Goal: Feedback & Contribution: Contribute content

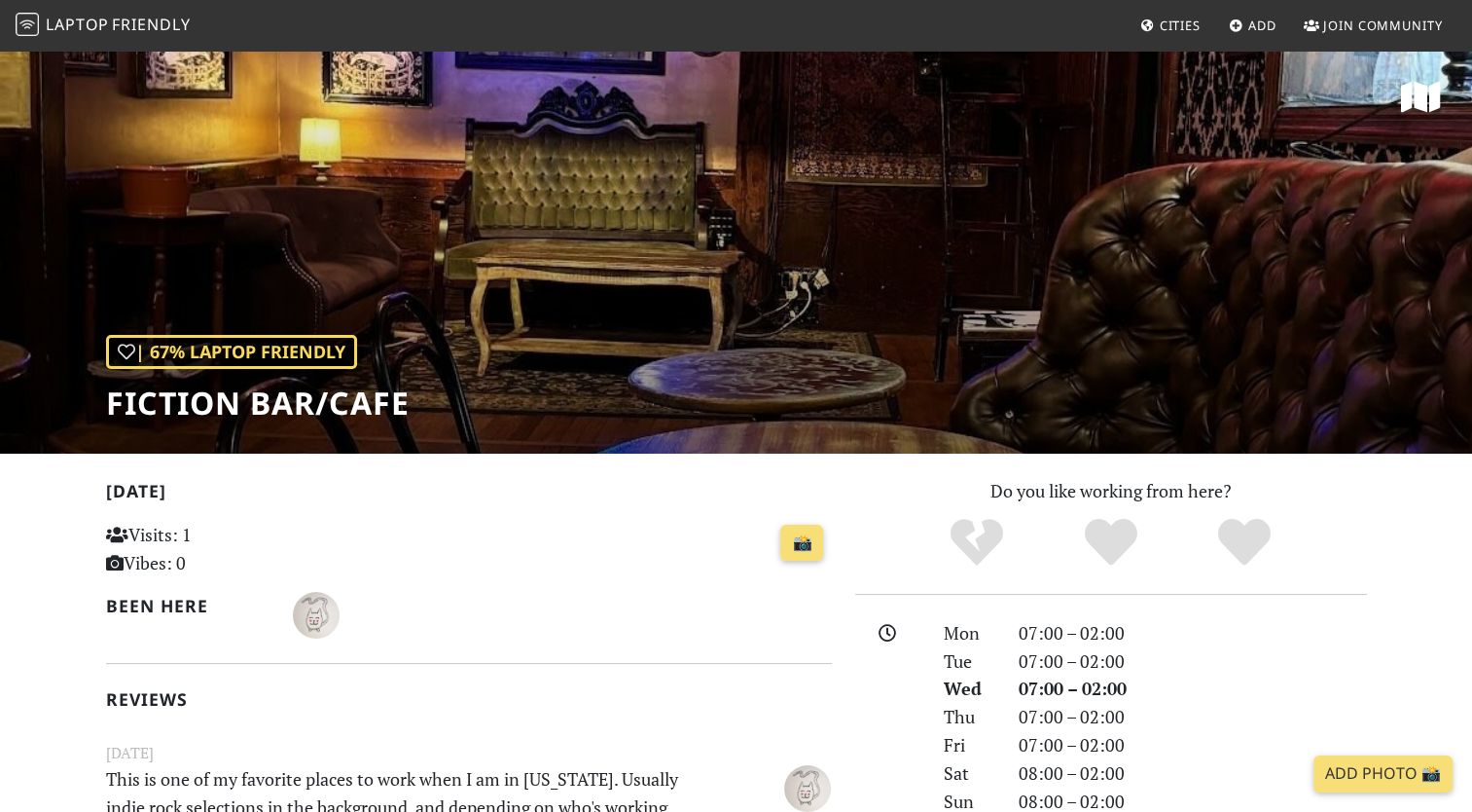
click at [167, 29] on span "Friendly" at bounding box center [151, 24] width 78 height 21
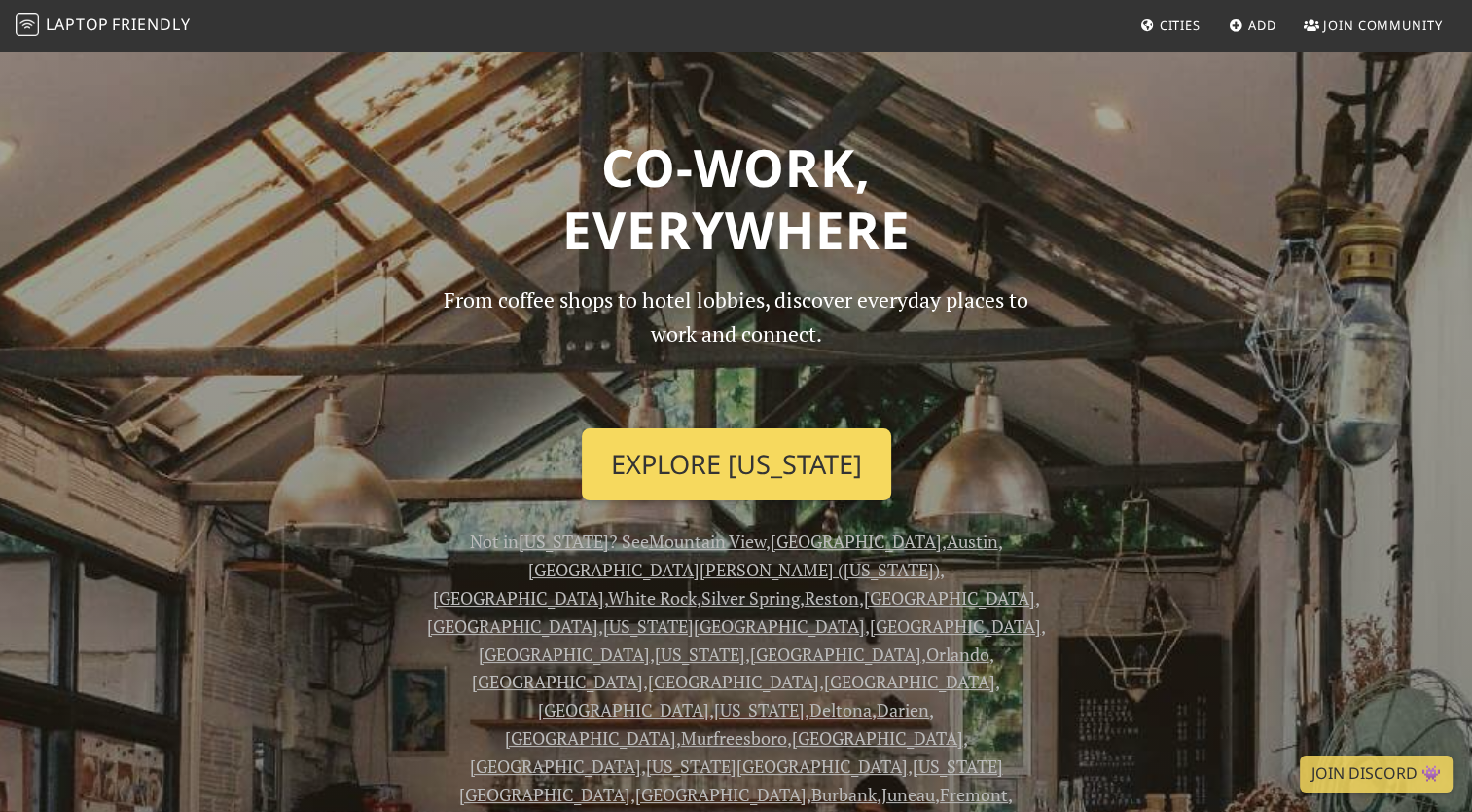
click at [686, 456] on link "Explore New York" at bounding box center [736, 464] width 309 height 72
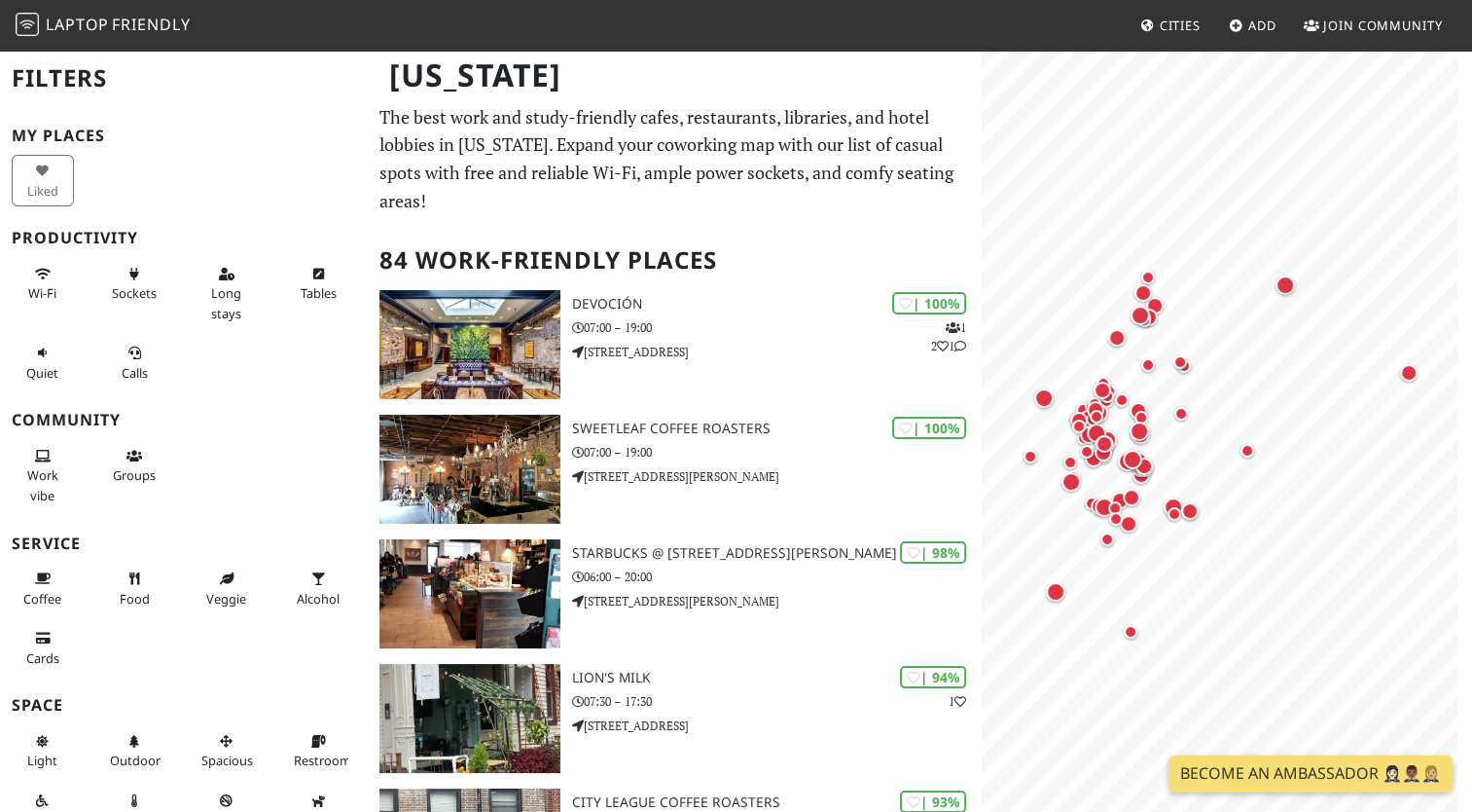
click at [648, 158] on p "The best work and study-friendly cafes, restaurants, libraries, and hotel lobbi…" at bounding box center [674, 159] width 590 height 112
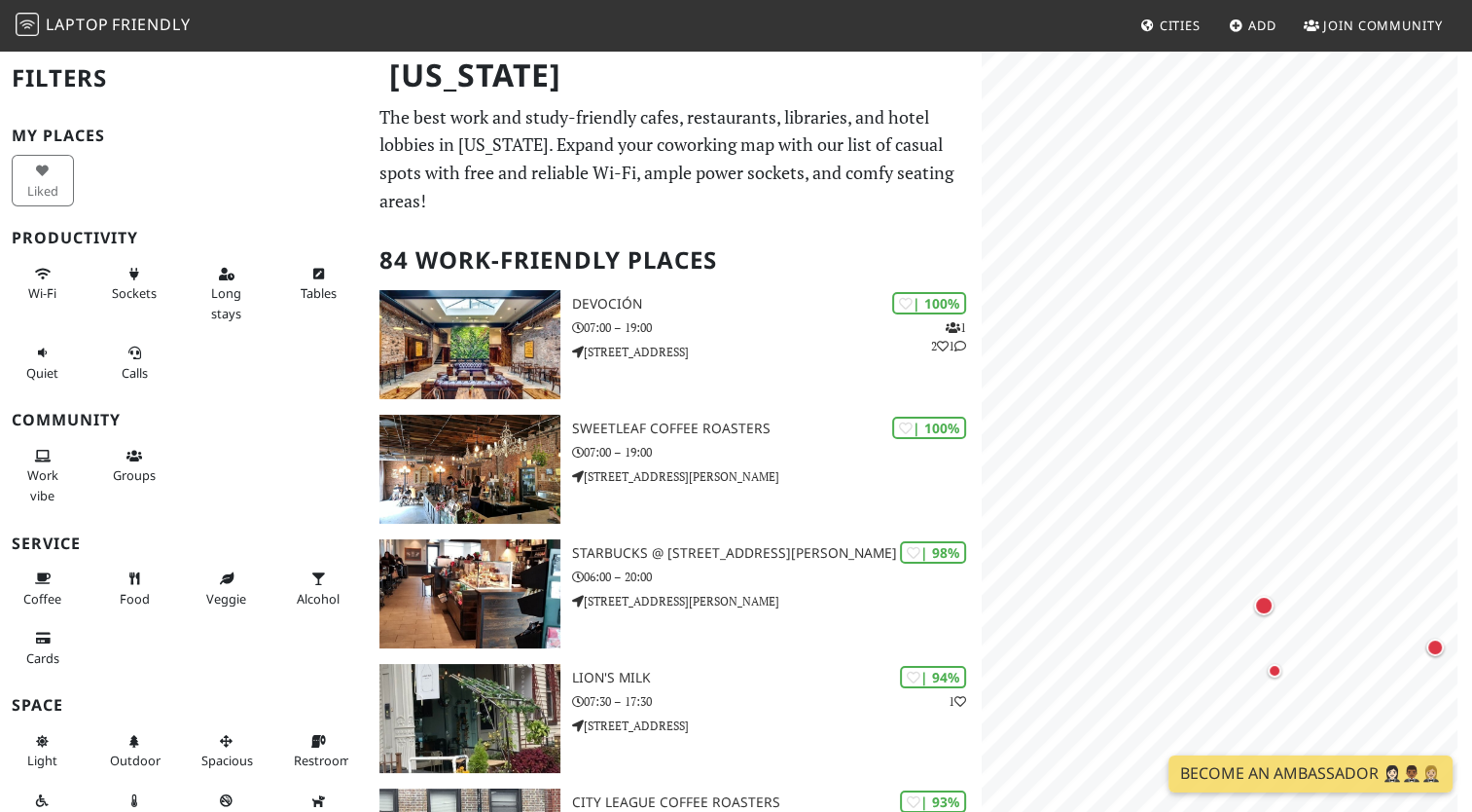
click at [1245, 45] on nav "Laptop Friendly Cities Add Join Community" at bounding box center [736, 25] width 1472 height 51
click at [1255, 17] on span "Add" at bounding box center [1262, 26] width 28 height 18
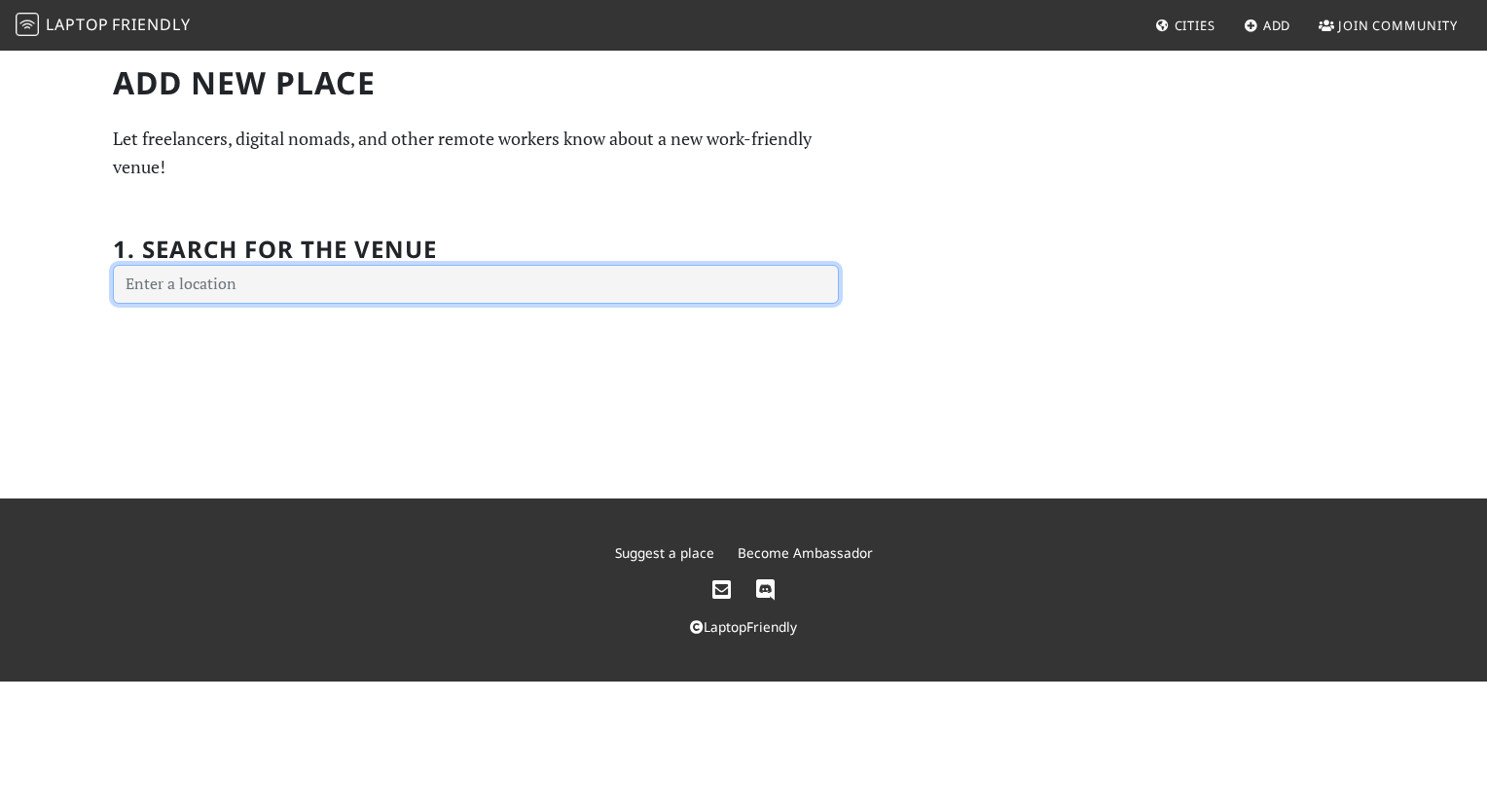
click at [536, 283] on input "text" at bounding box center [476, 284] width 726 height 39
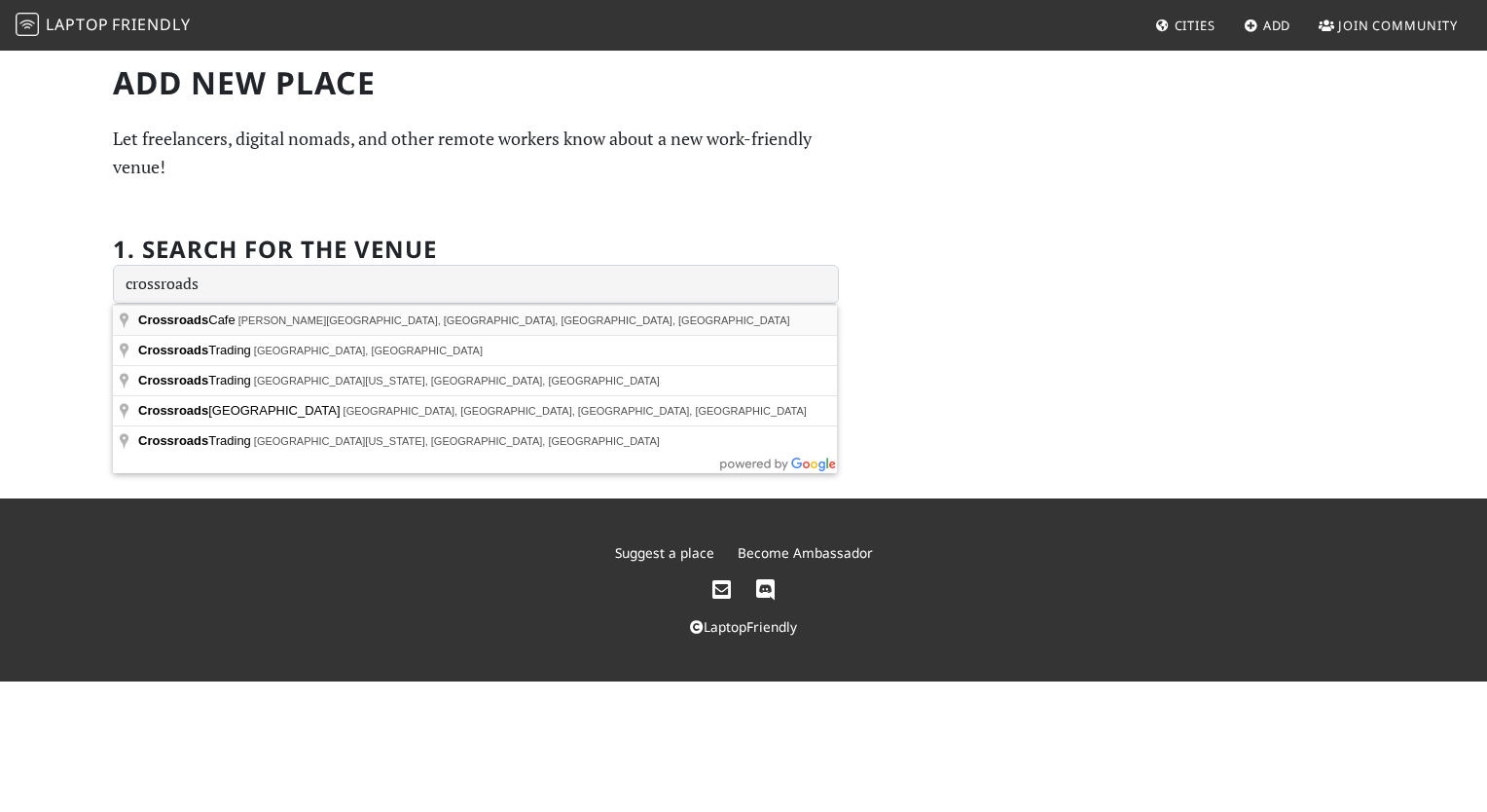
type input "Crossroads Cafe, Knickerbocker Avenue, Brooklyn, NY, USA"
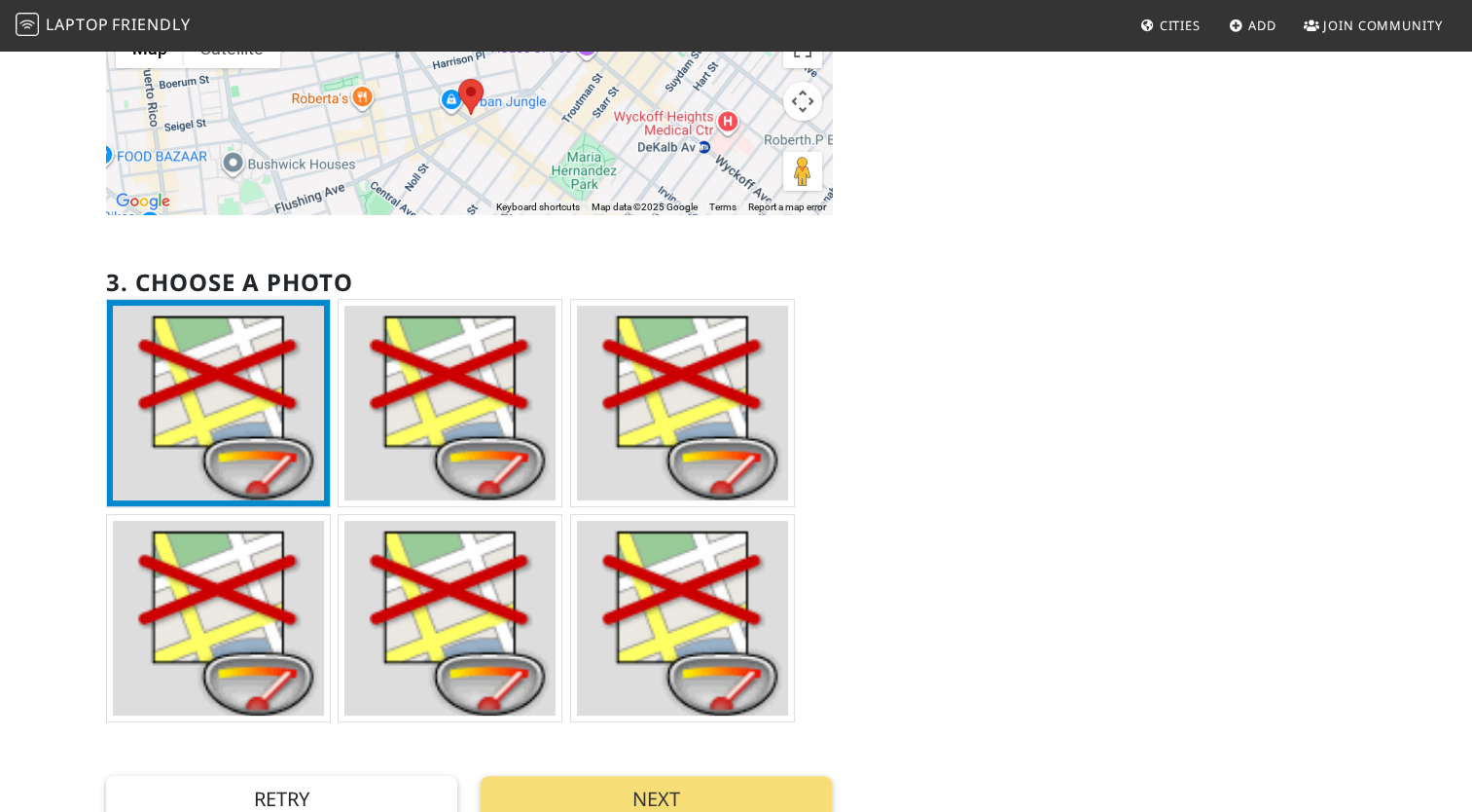
scroll to position [532, 0]
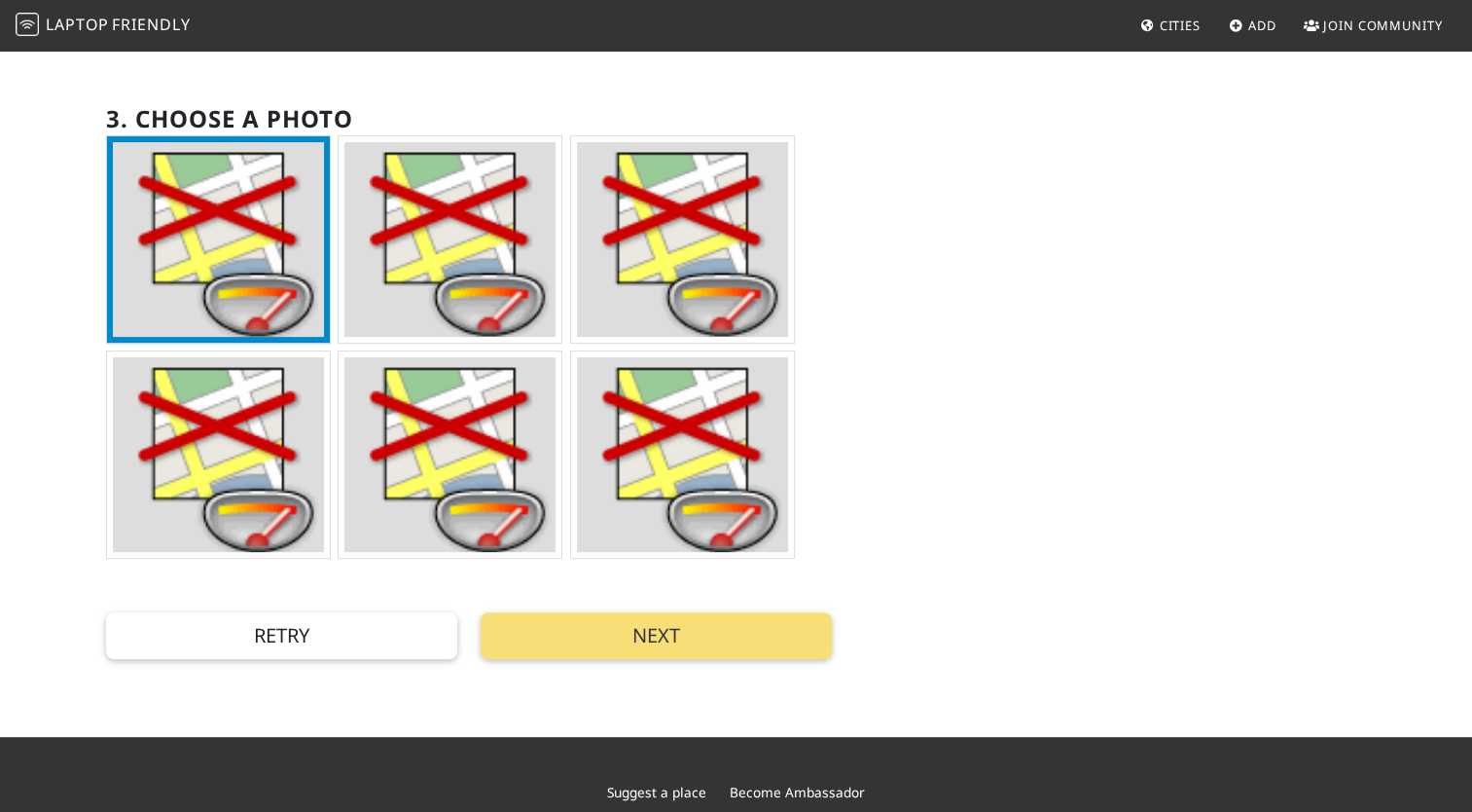
click at [663, 482] on img at bounding box center [682, 454] width 211 height 195
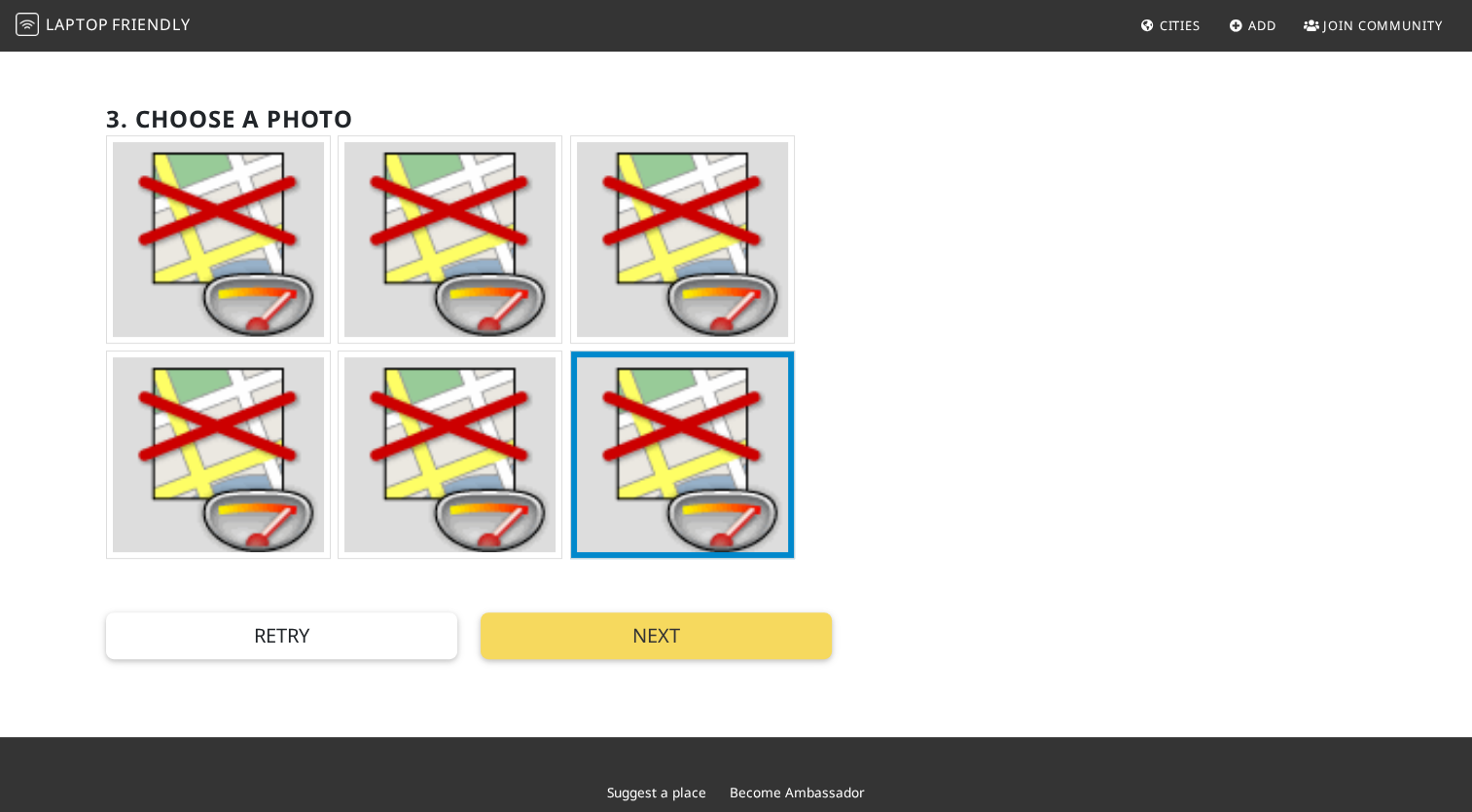
click at [611, 635] on button "Next" at bounding box center [656, 635] width 351 height 47
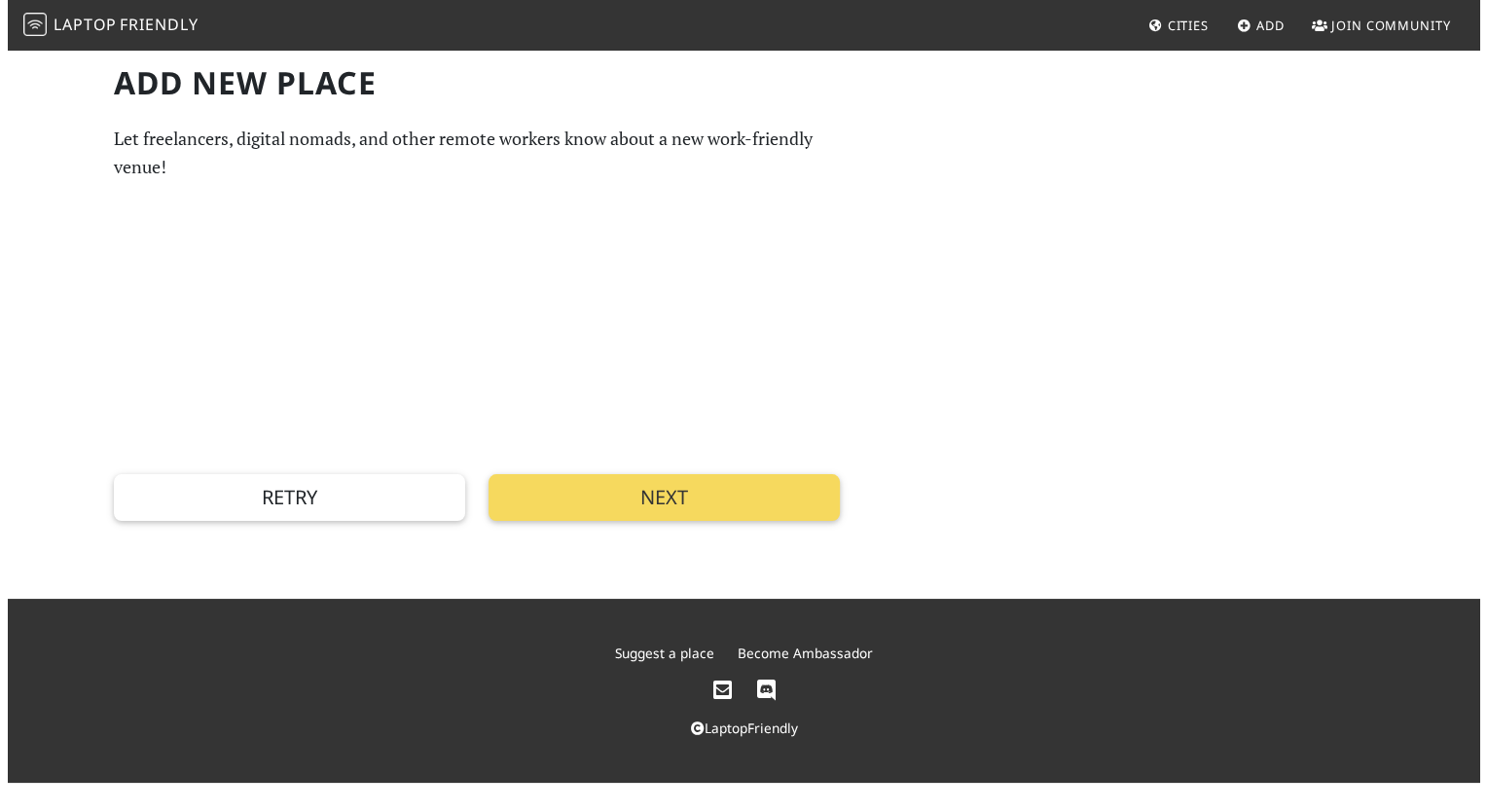
scroll to position [0, 0]
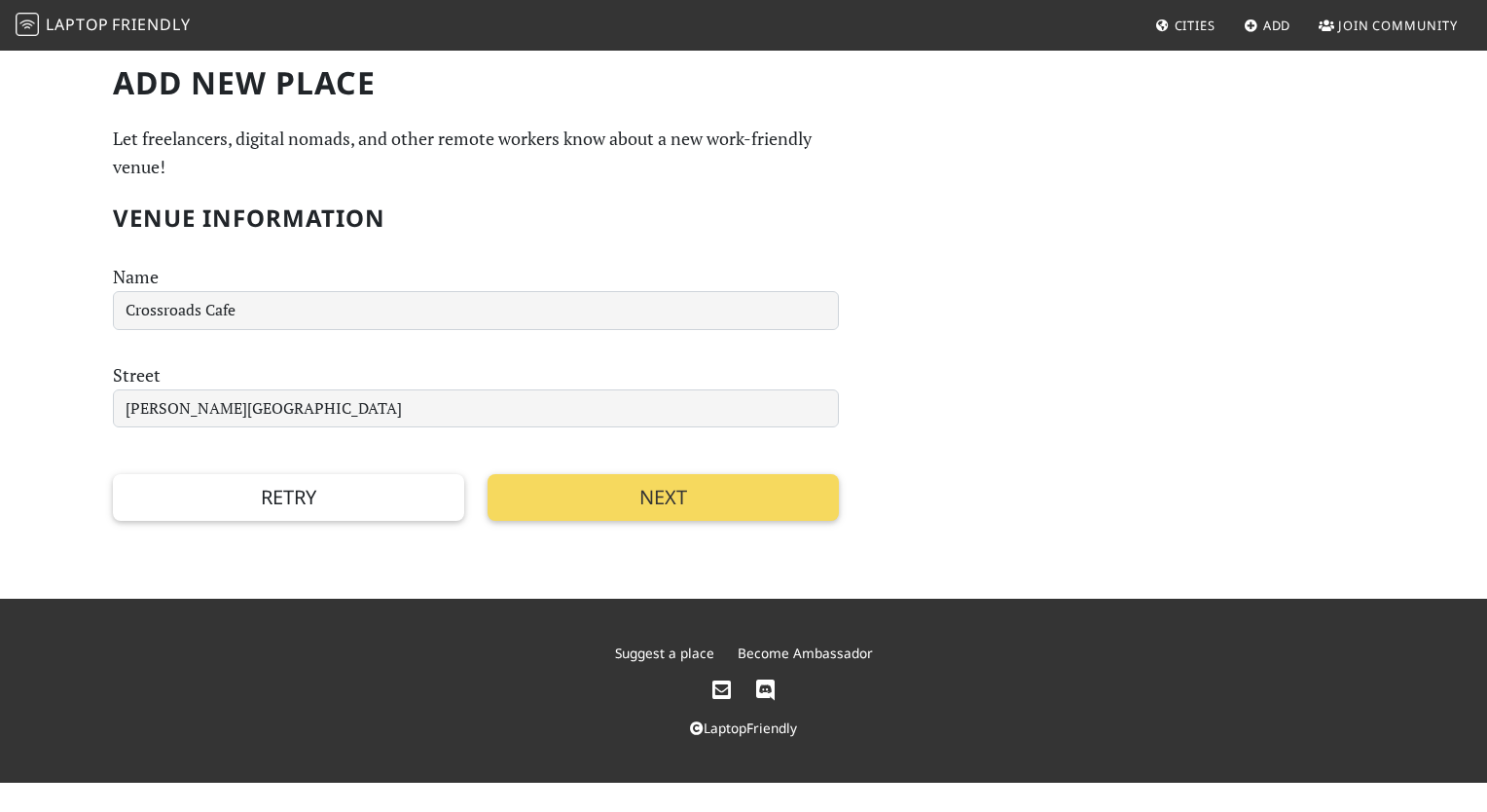
click at [609, 505] on button "Next" at bounding box center [663, 497] width 351 height 47
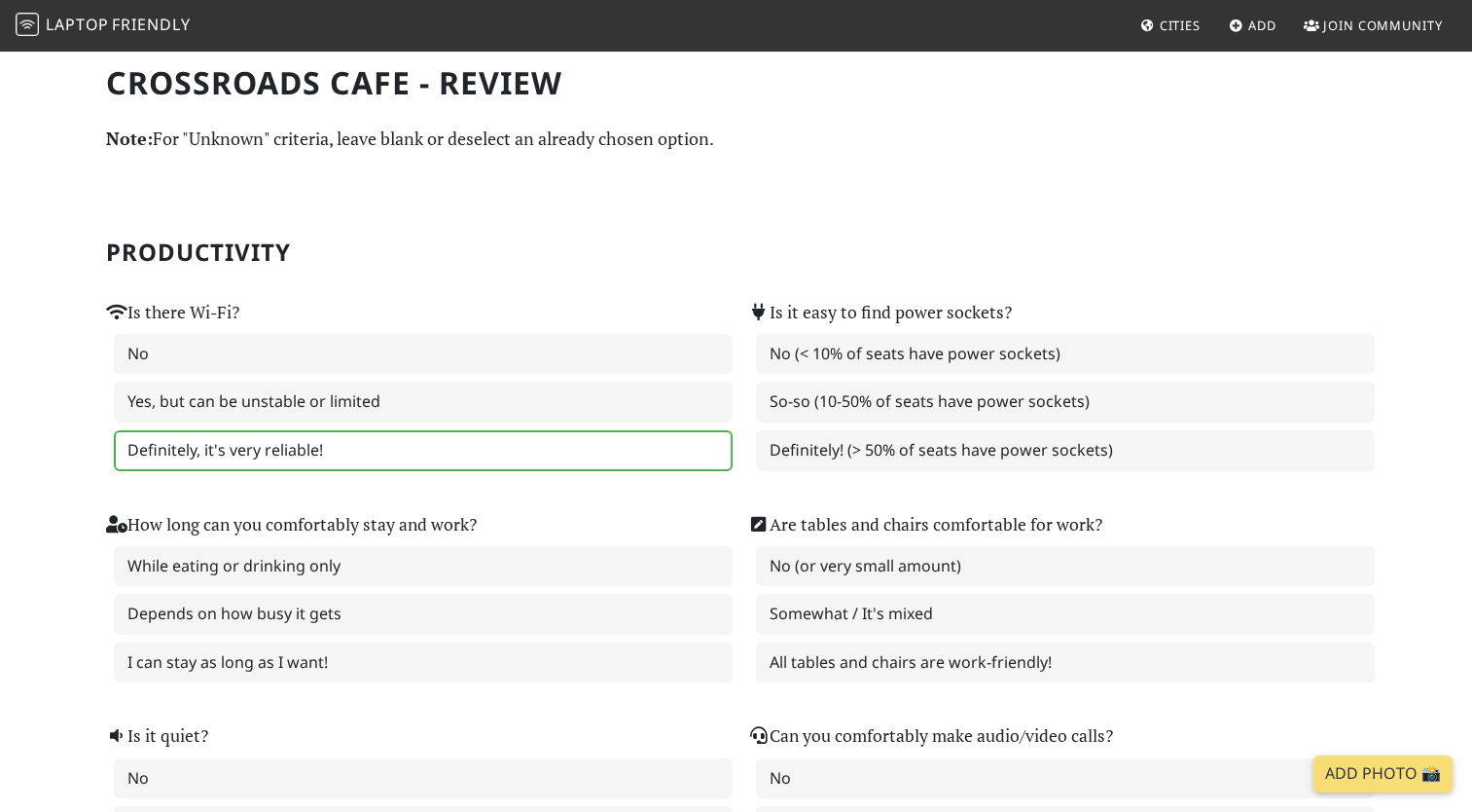
click at [495, 446] on label "Definitely, it's very reliable!" at bounding box center [423, 450] width 619 height 41
click at [951, 421] on div "No (< 10% of seats have power sockets) So-so (10-50% of seats have power socket…" at bounding box center [1057, 402] width 619 height 137
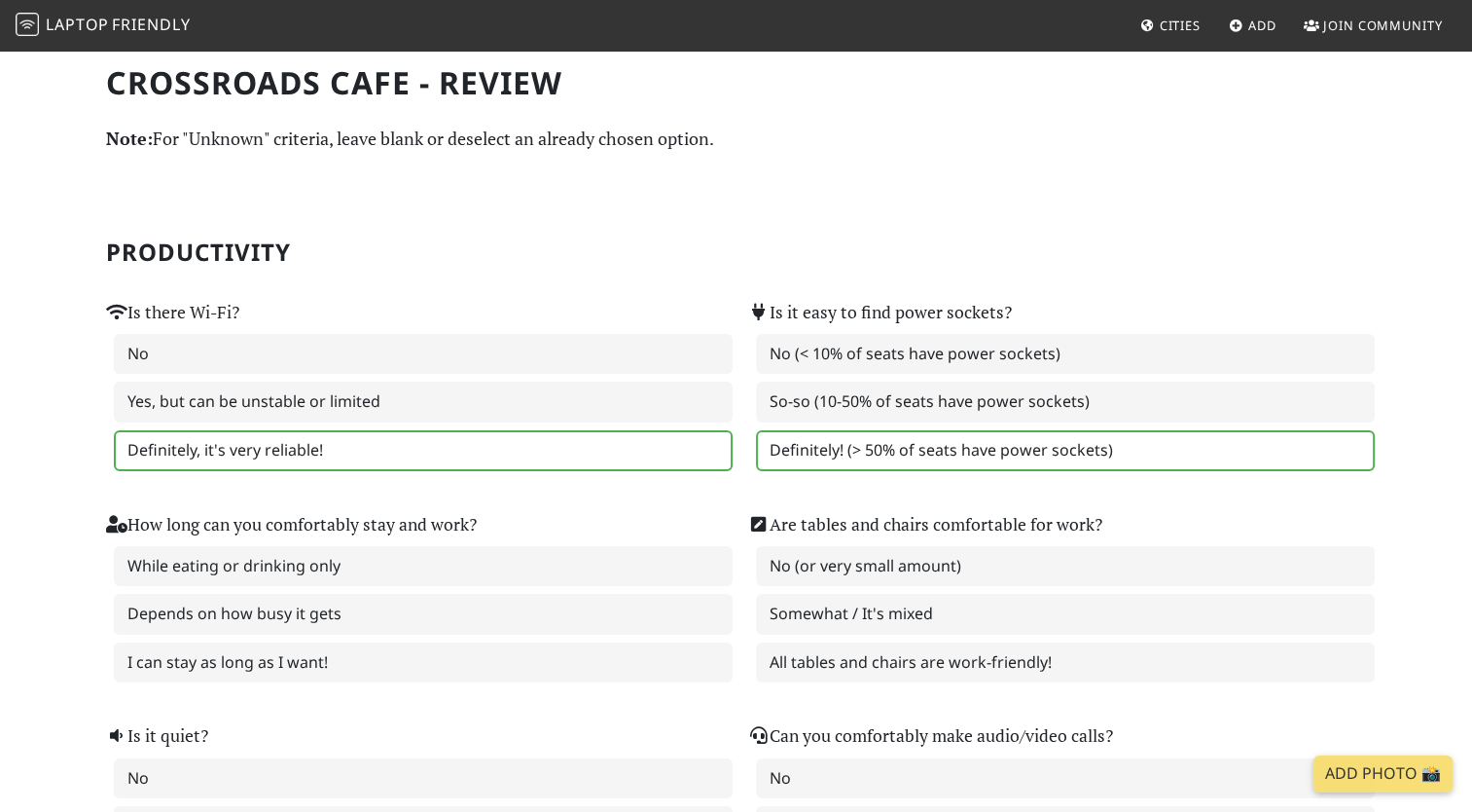
click at [935, 457] on label "Definitely! (> 50% of seats have power sockets)" at bounding box center [1065, 450] width 619 height 41
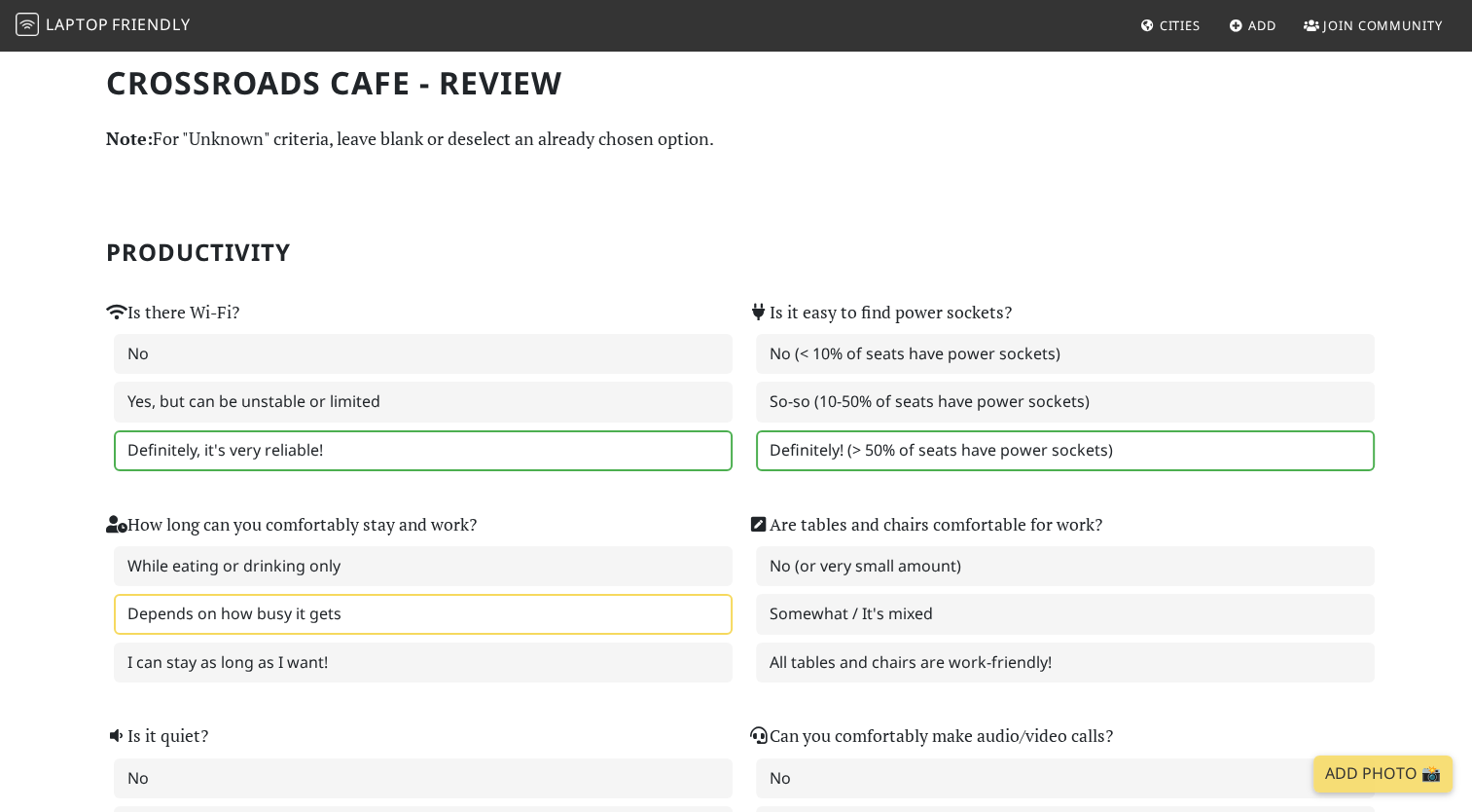
click at [448, 598] on label "Depends on how busy it gets" at bounding box center [423, 614] width 619 height 41
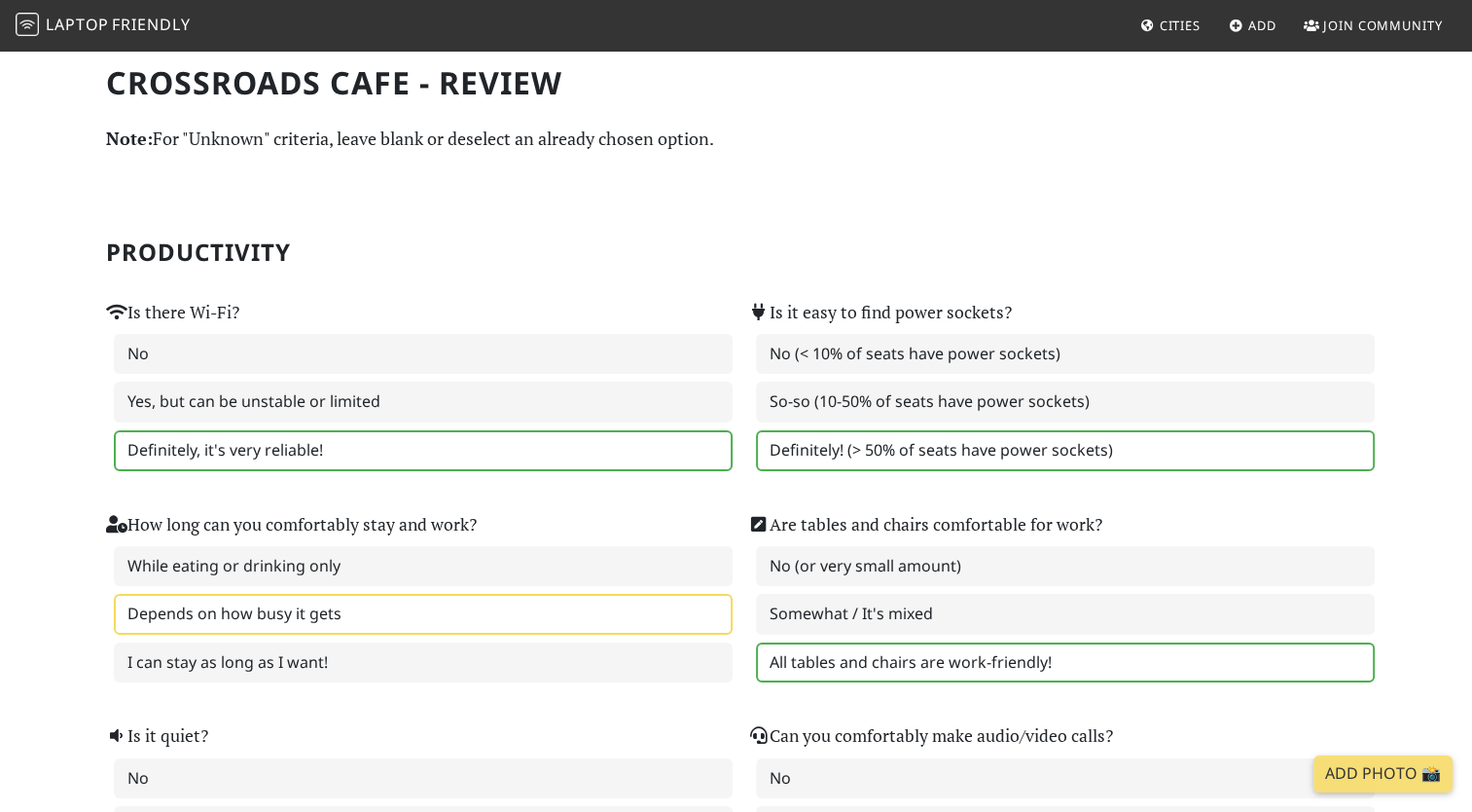
click at [804, 654] on label "All tables and chairs are work-friendly!" at bounding box center [1065, 662] width 619 height 41
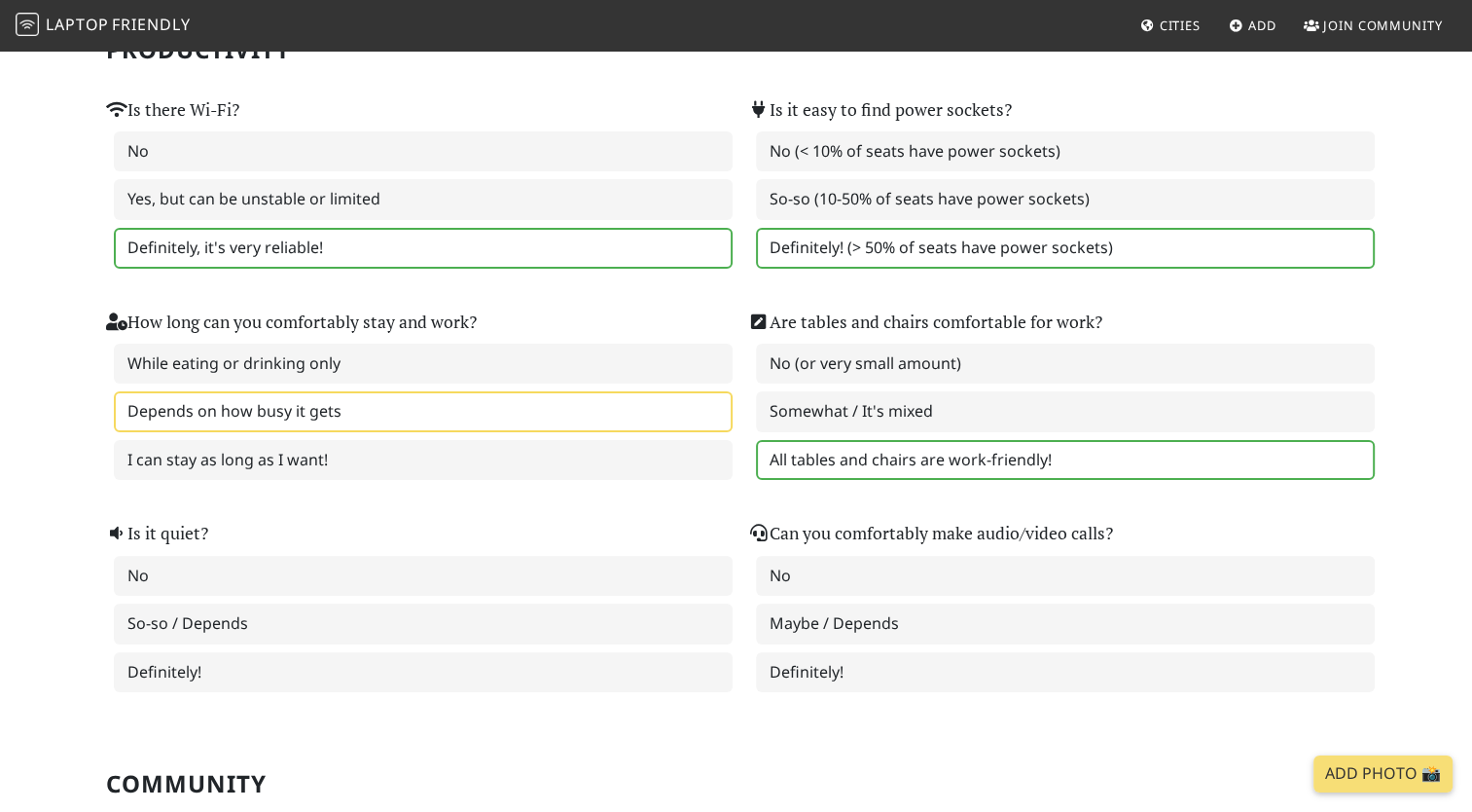
scroll to position [307, 0]
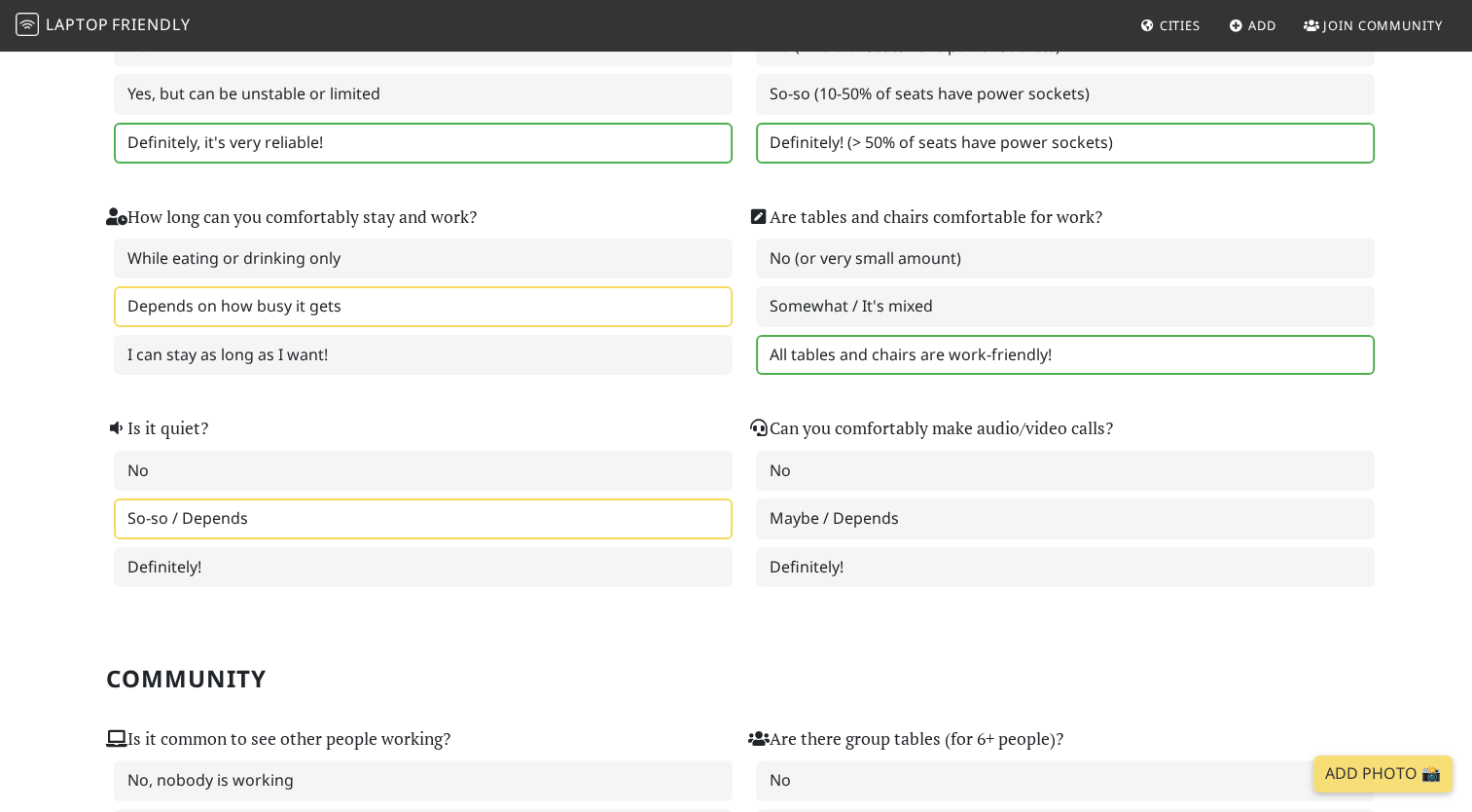
click at [568, 530] on label "So-so / Depends" at bounding box center [423, 518] width 619 height 41
click at [564, 519] on label "So-so / Depends" at bounding box center [423, 518] width 619 height 41
click at [629, 510] on label "So-so / Depends" at bounding box center [423, 518] width 619 height 41
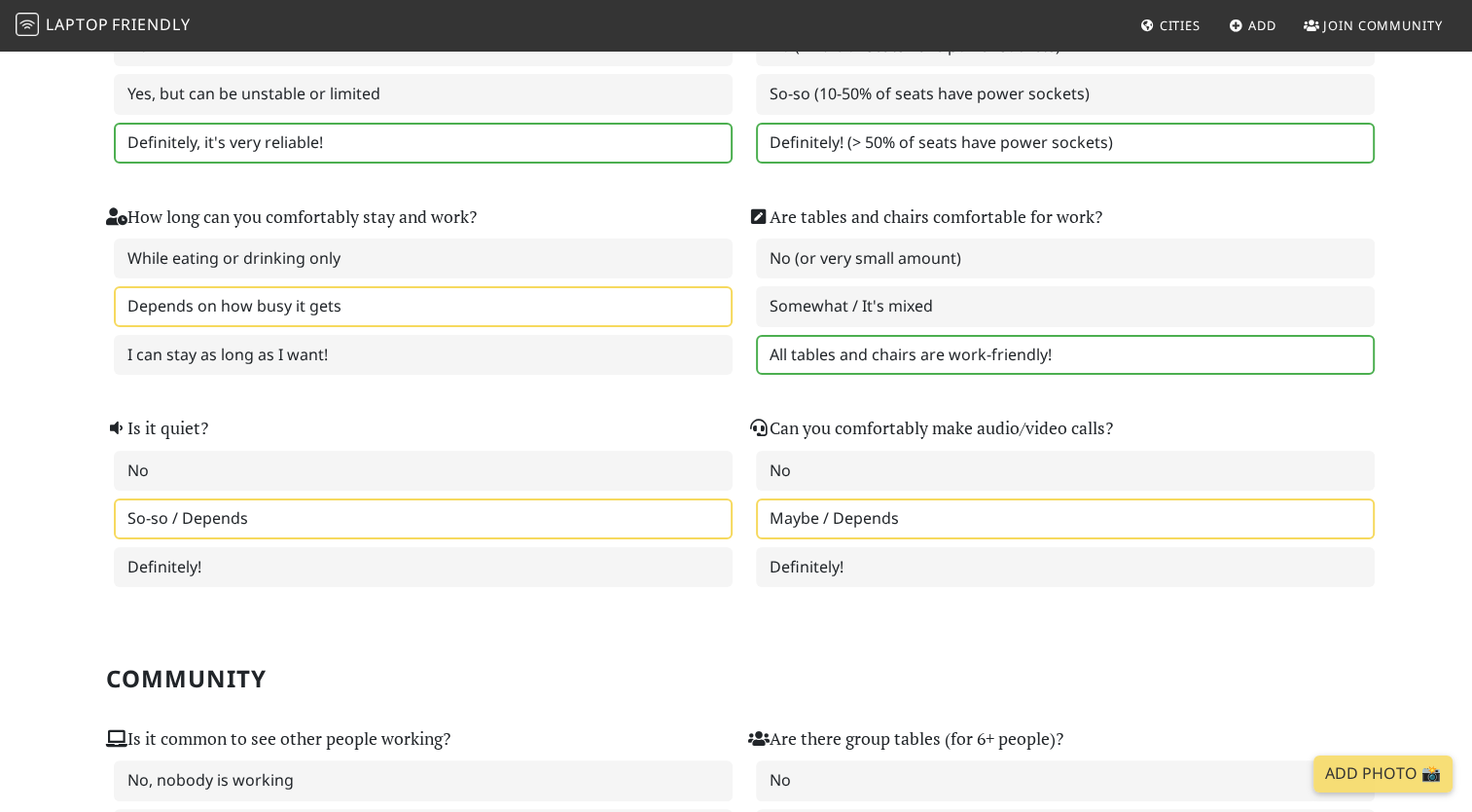
click at [825, 511] on label "Maybe / Depends" at bounding box center [1065, 518] width 619 height 41
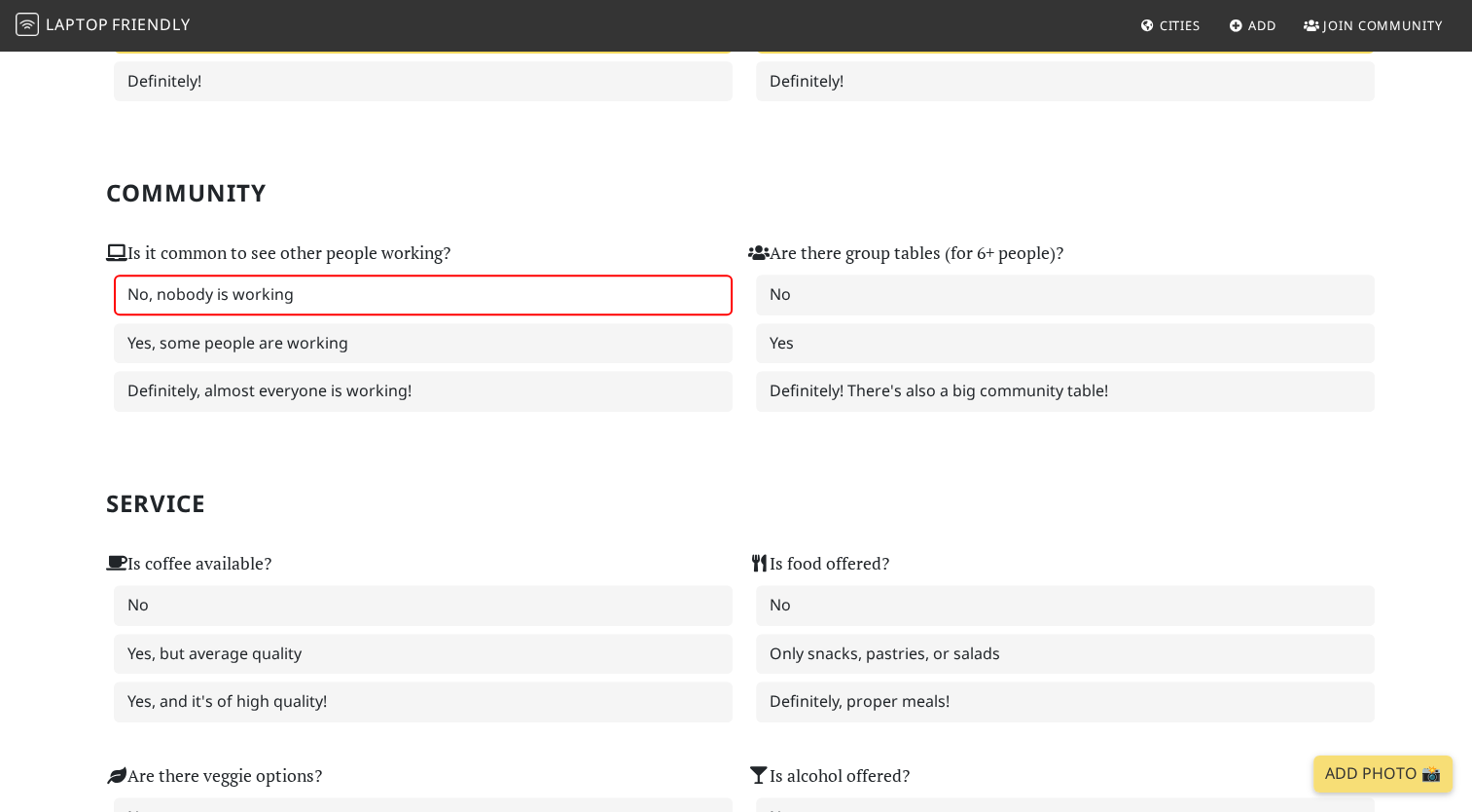
scroll to position [792, 0]
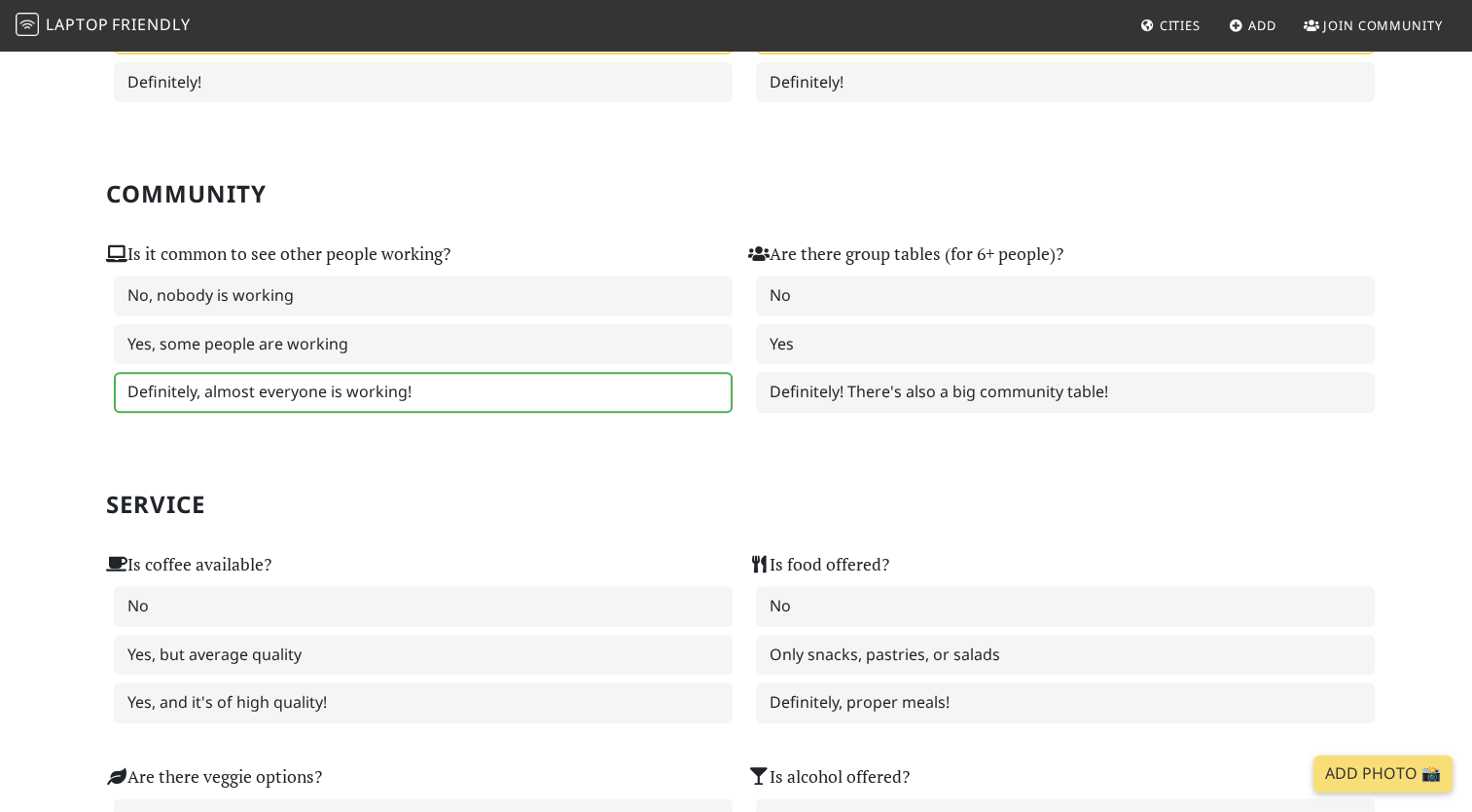
click at [473, 390] on label "Definitely, almost everyone is working!" at bounding box center [423, 392] width 619 height 41
click at [511, 331] on label "Yes, some people are working" at bounding box center [423, 344] width 619 height 41
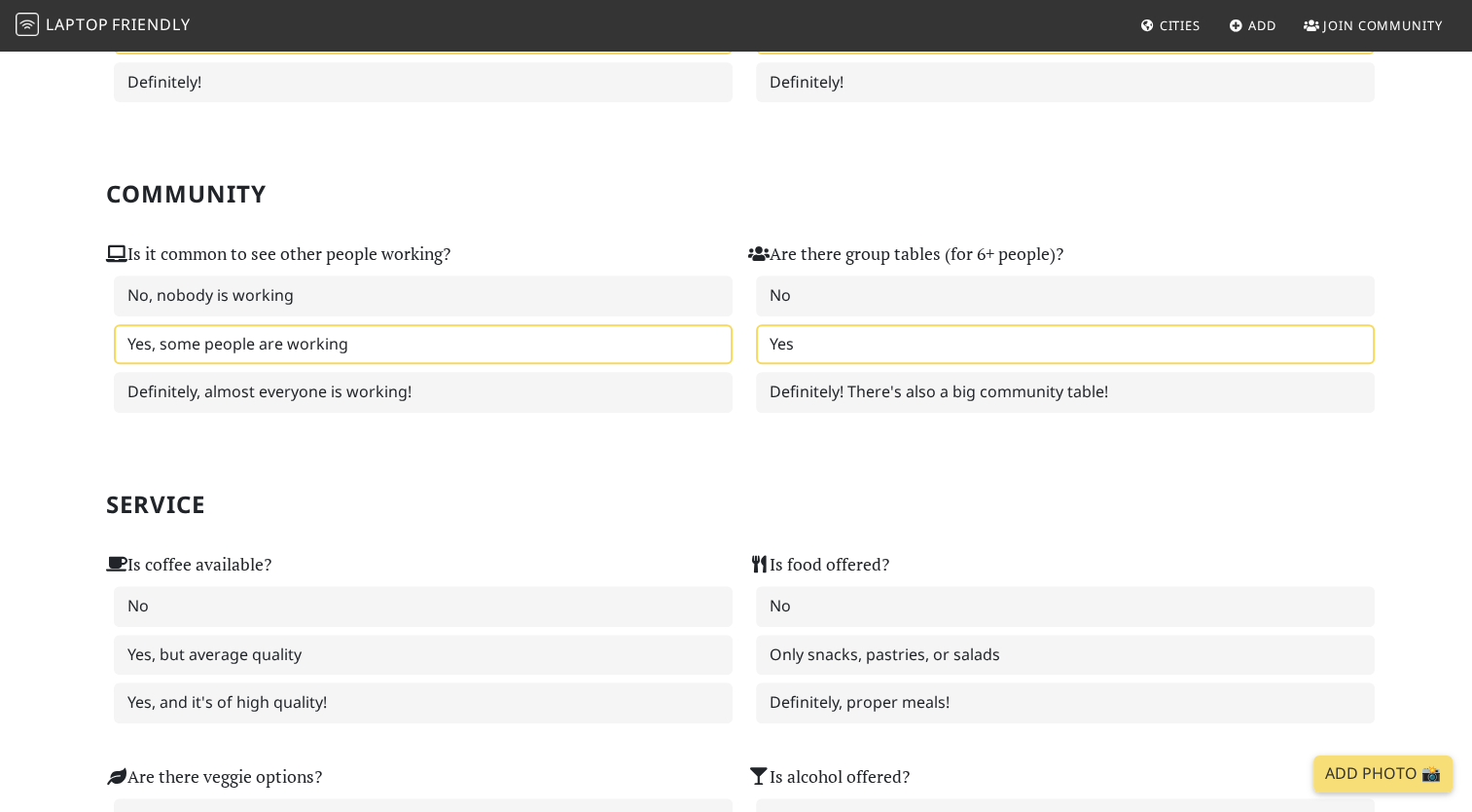
click at [926, 325] on label "Yes" at bounding box center [1065, 344] width 619 height 41
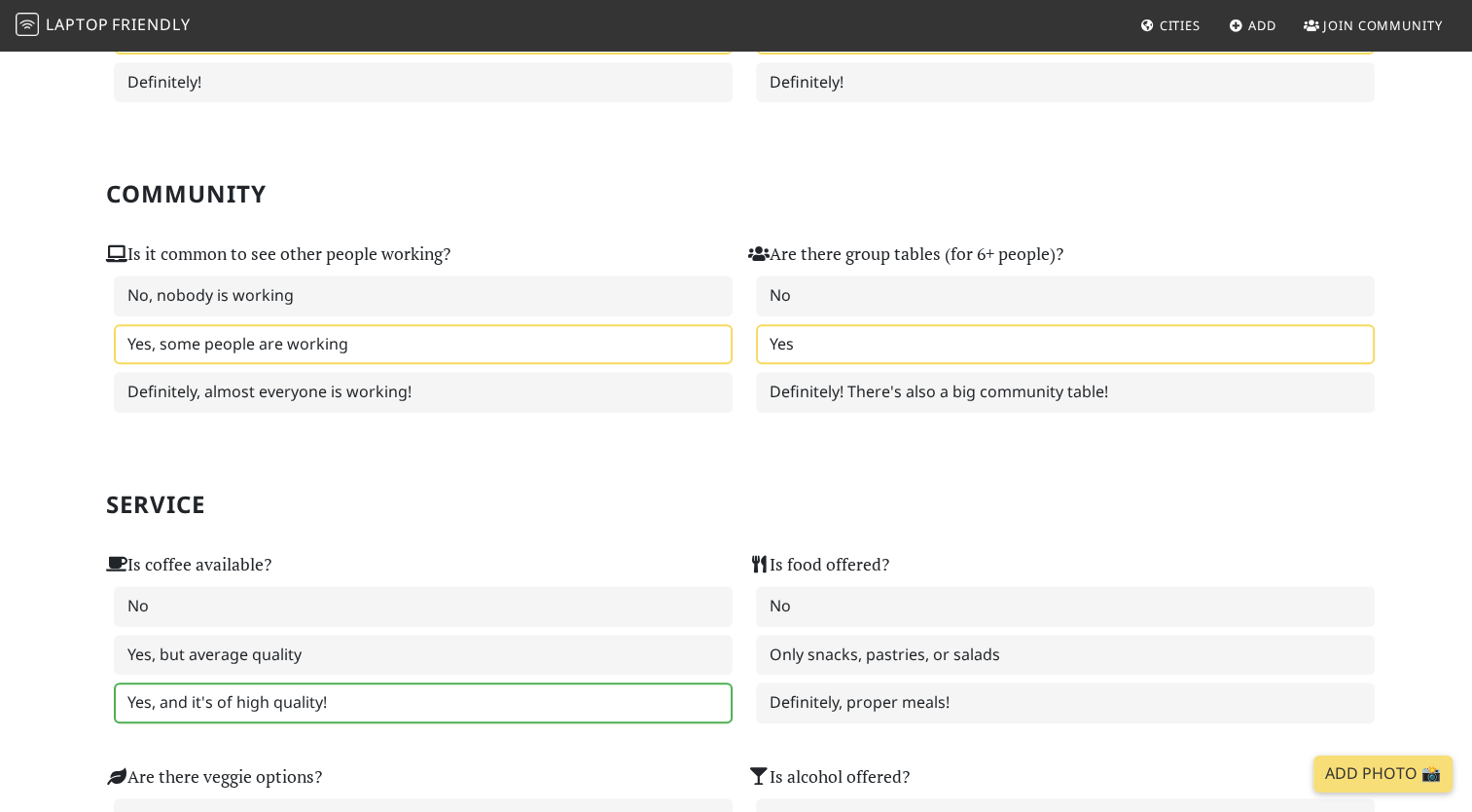
click at [422, 685] on label "Yes, and it's of high quality!" at bounding box center [423, 702] width 619 height 41
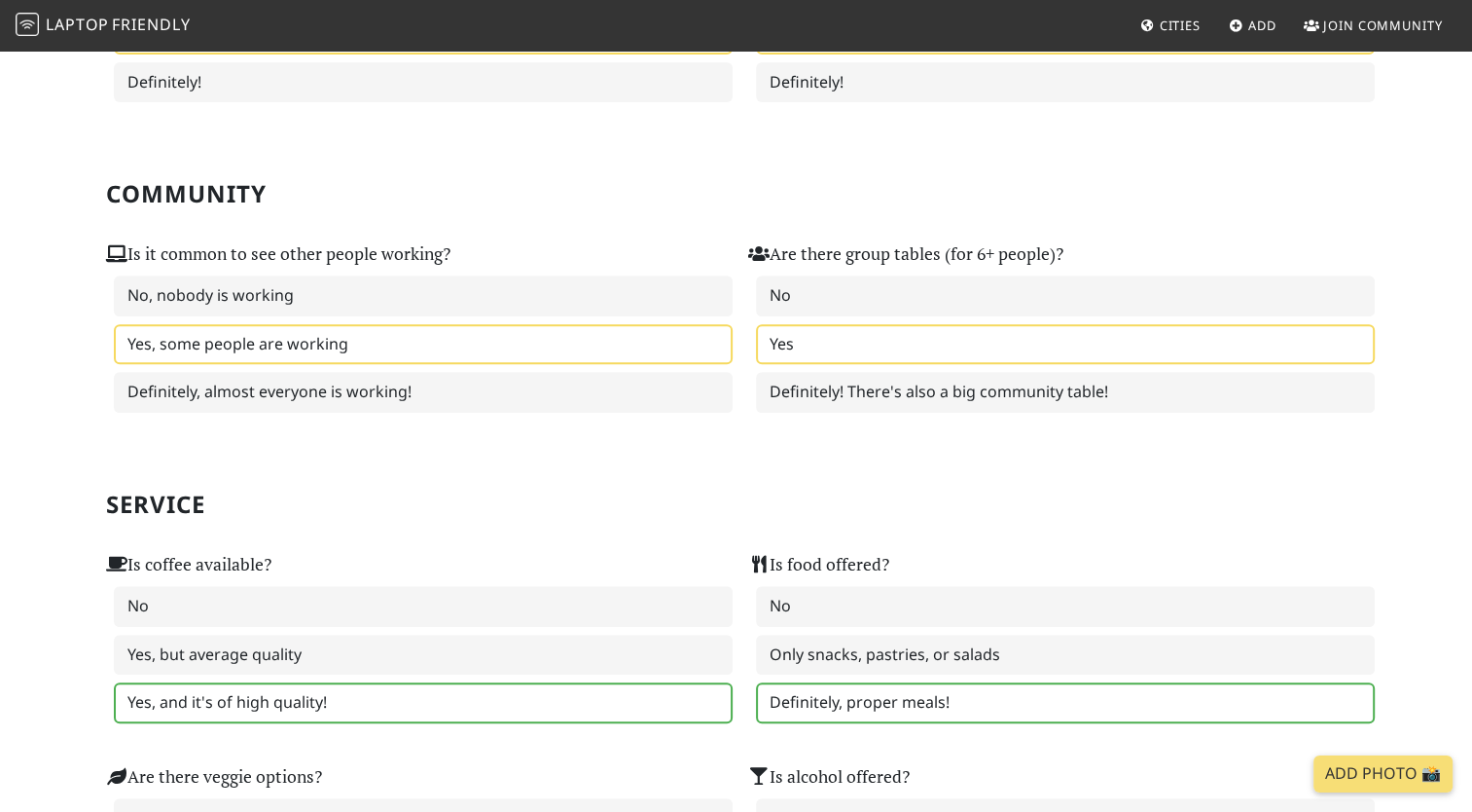
click at [844, 700] on label "Definitely, proper meals!" at bounding box center [1065, 702] width 619 height 41
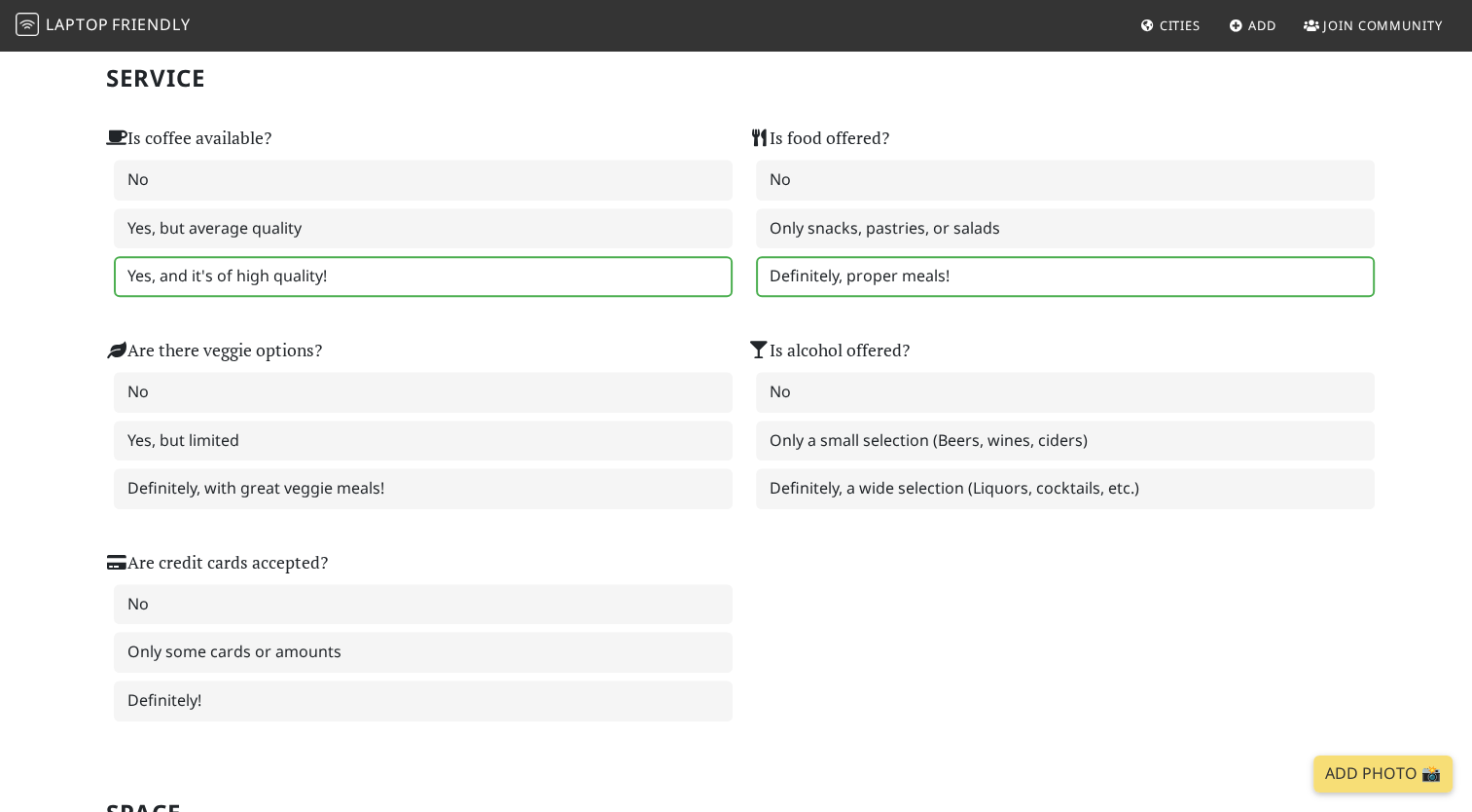
scroll to position [1216, 0]
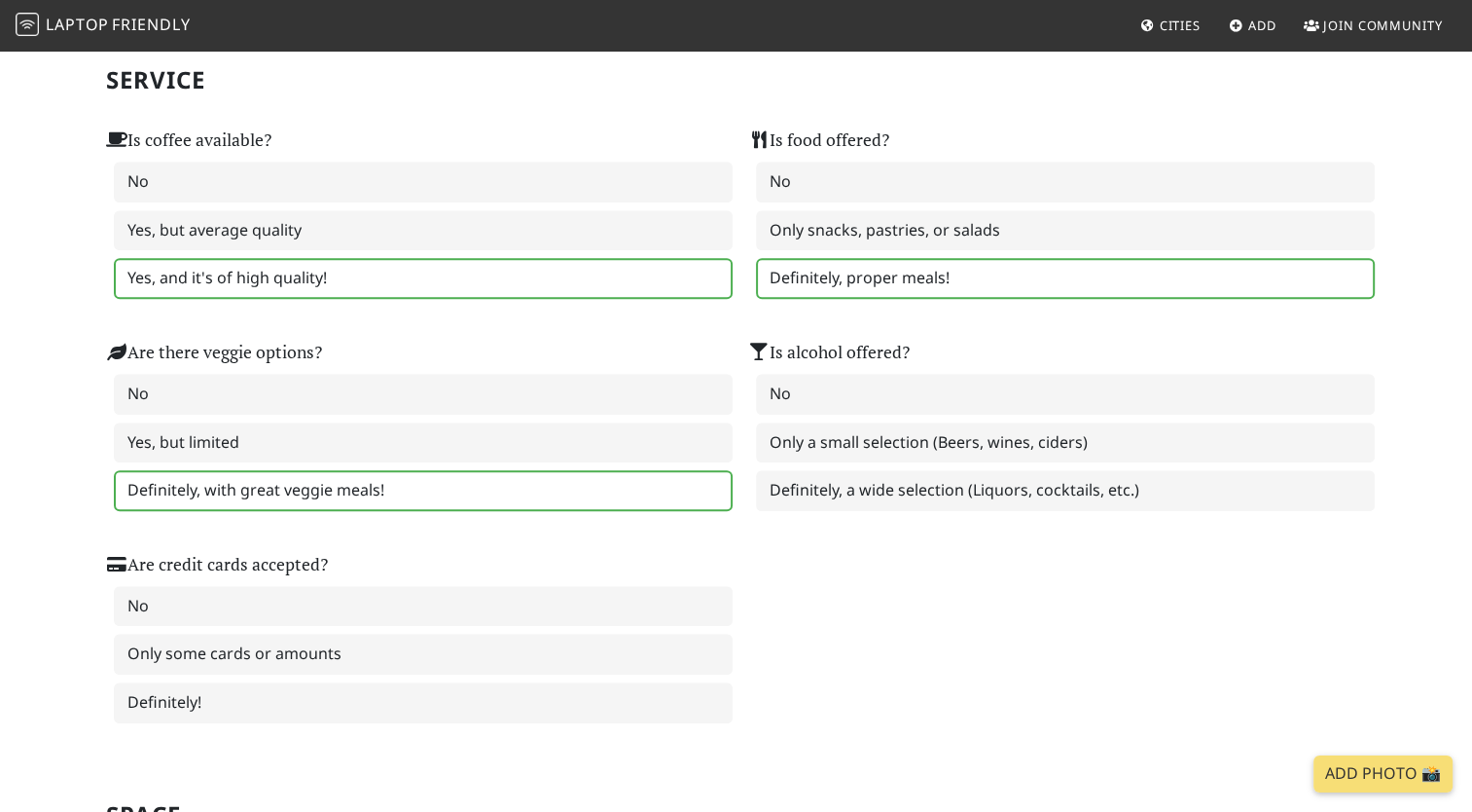
click at [387, 470] on label "Definitely, with great veggie meals!" at bounding box center [423, 490] width 619 height 41
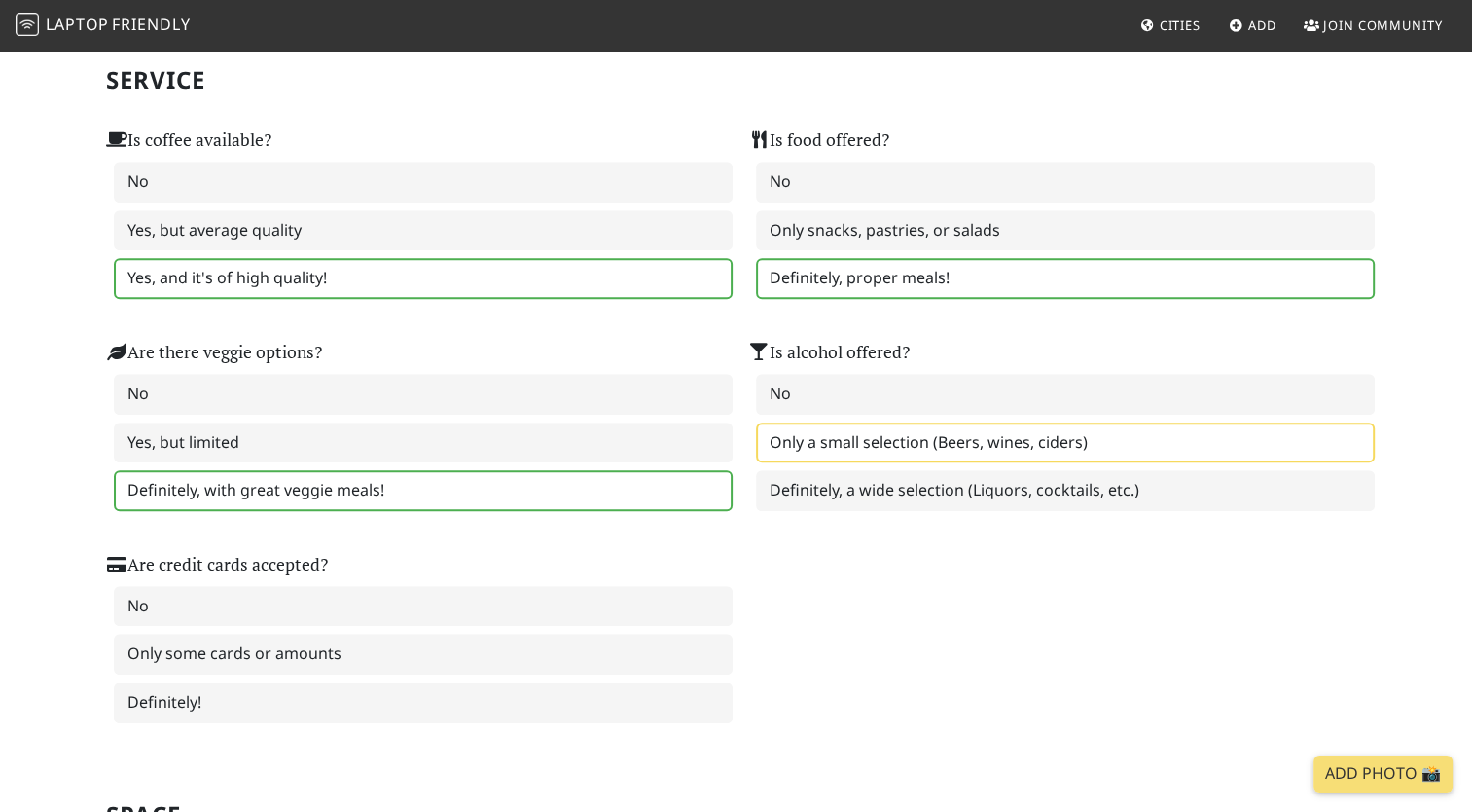
click at [915, 423] on label "Only a small selection (Beers, wines, ciders)" at bounding box center [1065, 442] width 619 height 41
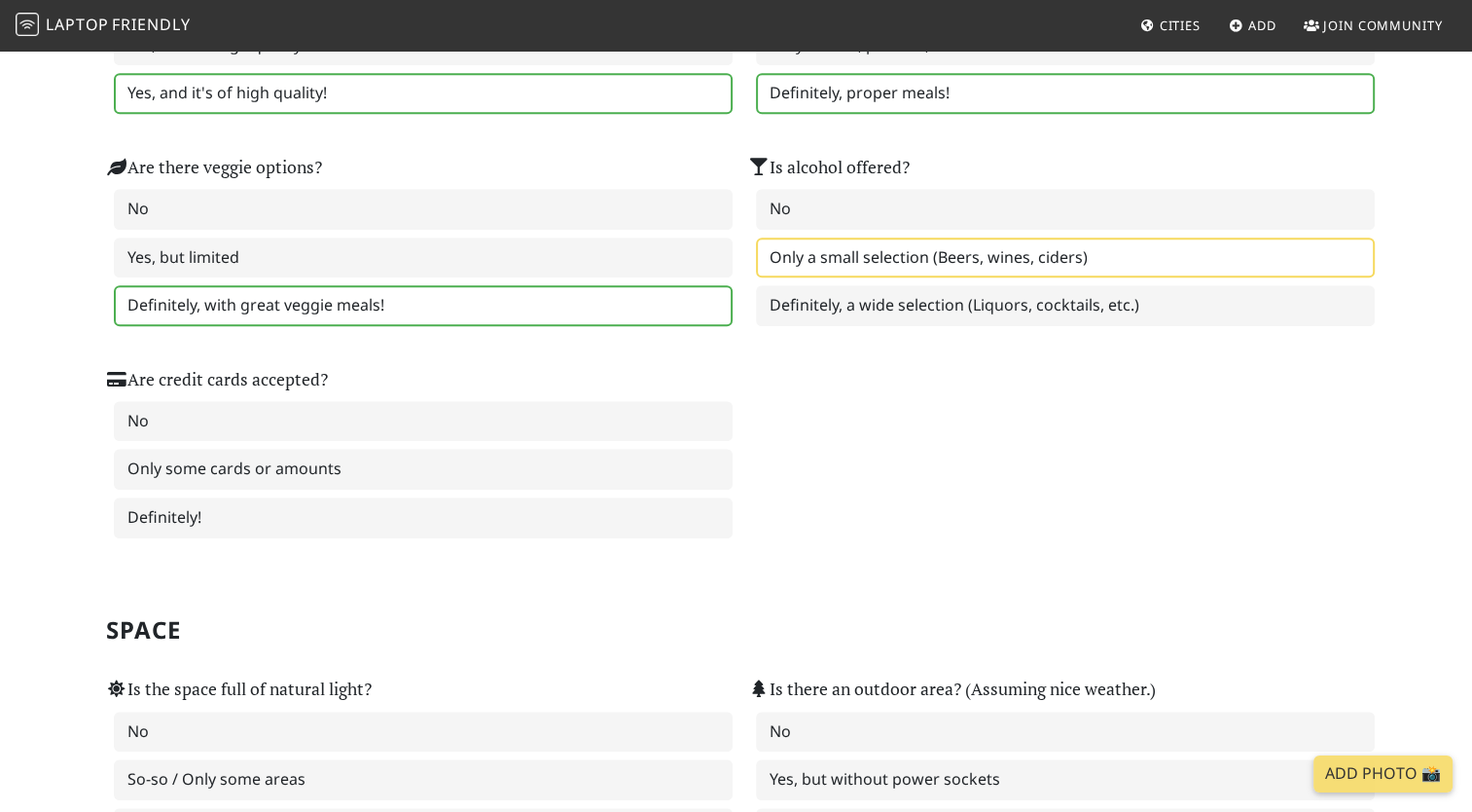
scroll to position [1401, 0]
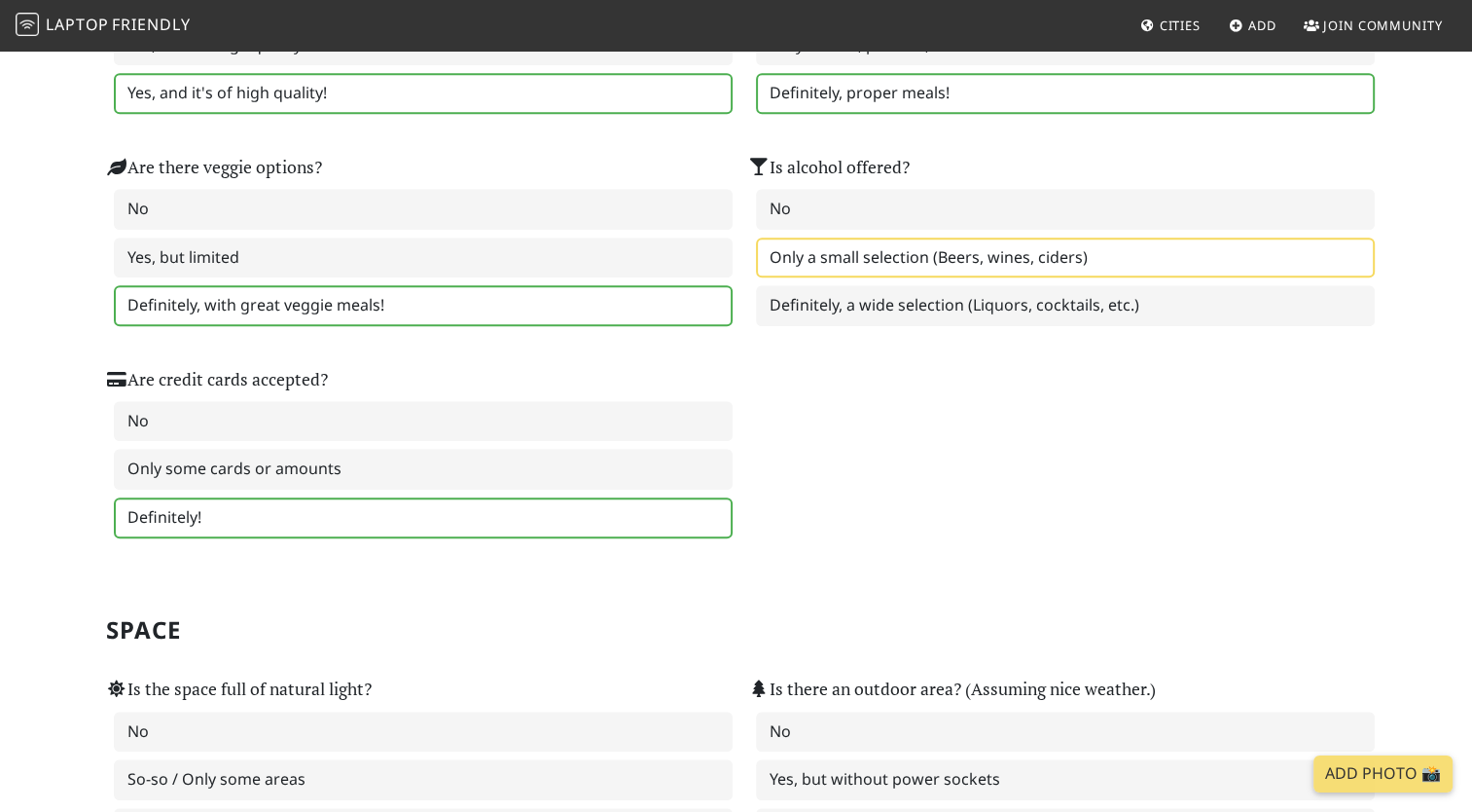
click at [417, 497] on label "Definitely!" at bounding box center [423, 517] width 619 height 41
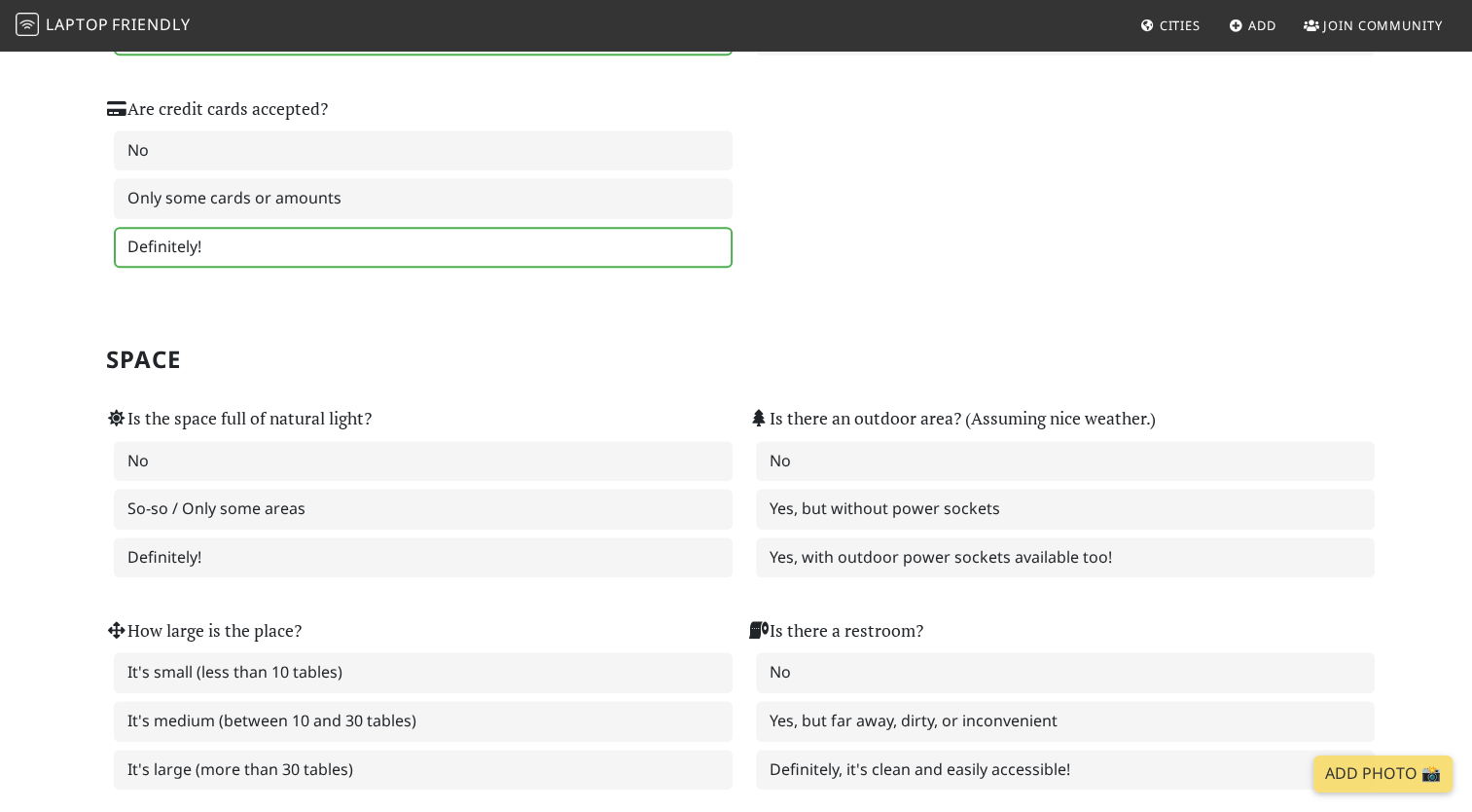
scroll to position [1692, 0]
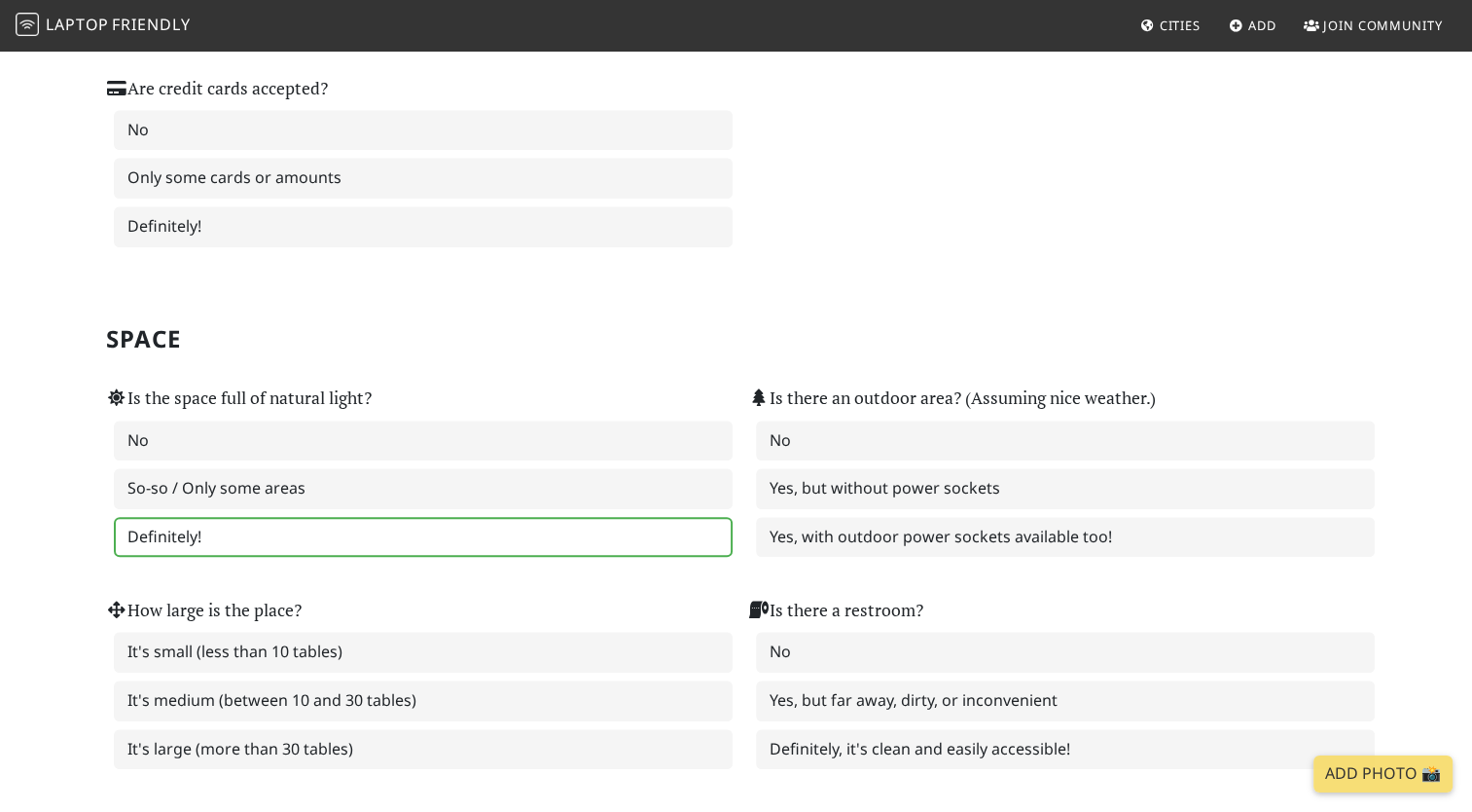
click at [343, 517] on label "Definitely!" at bounding box center [423, 537] width 619 height 41
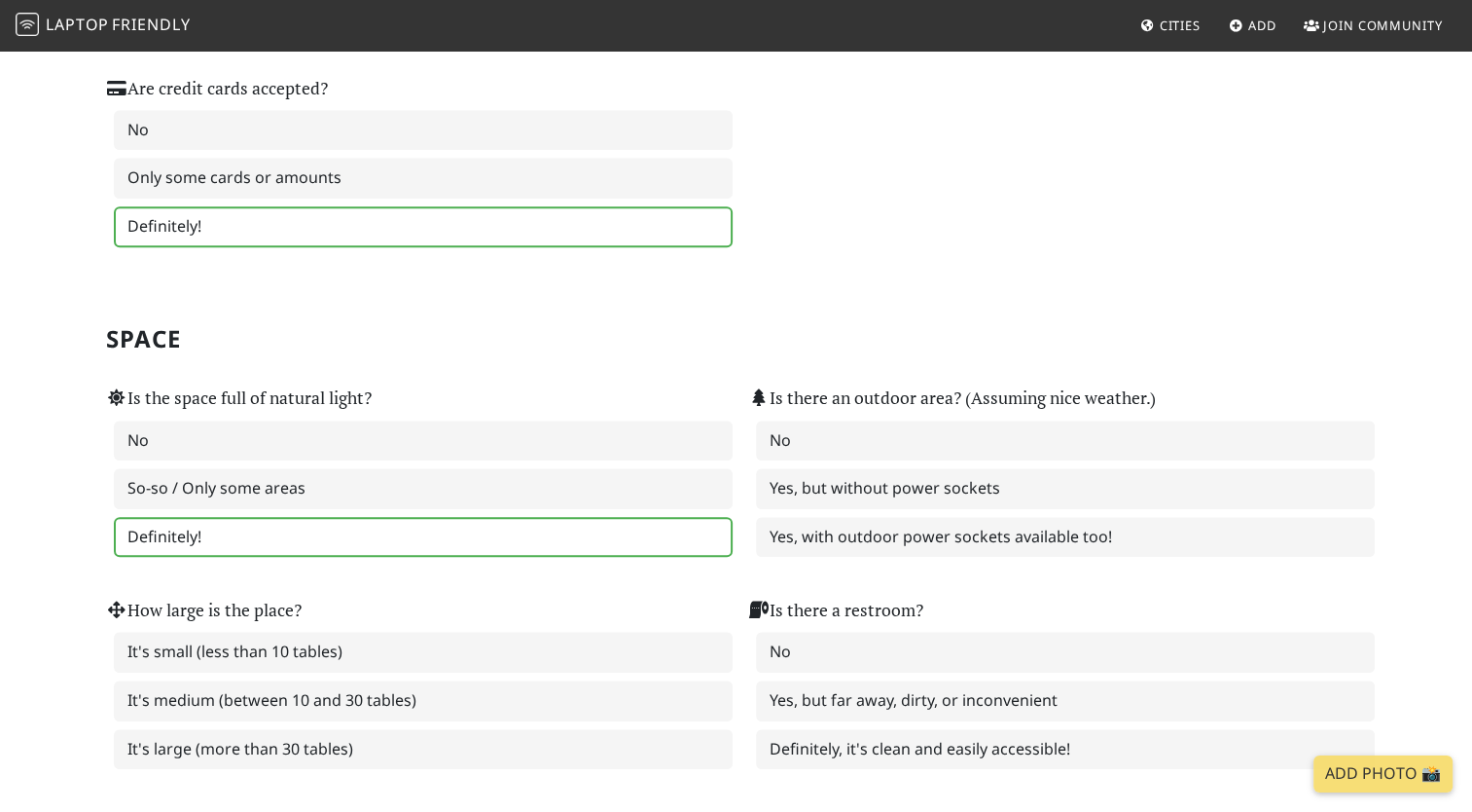
click at [446, 216] on label "Definitely!" at bounding box center [423, 226] width 619 height 41
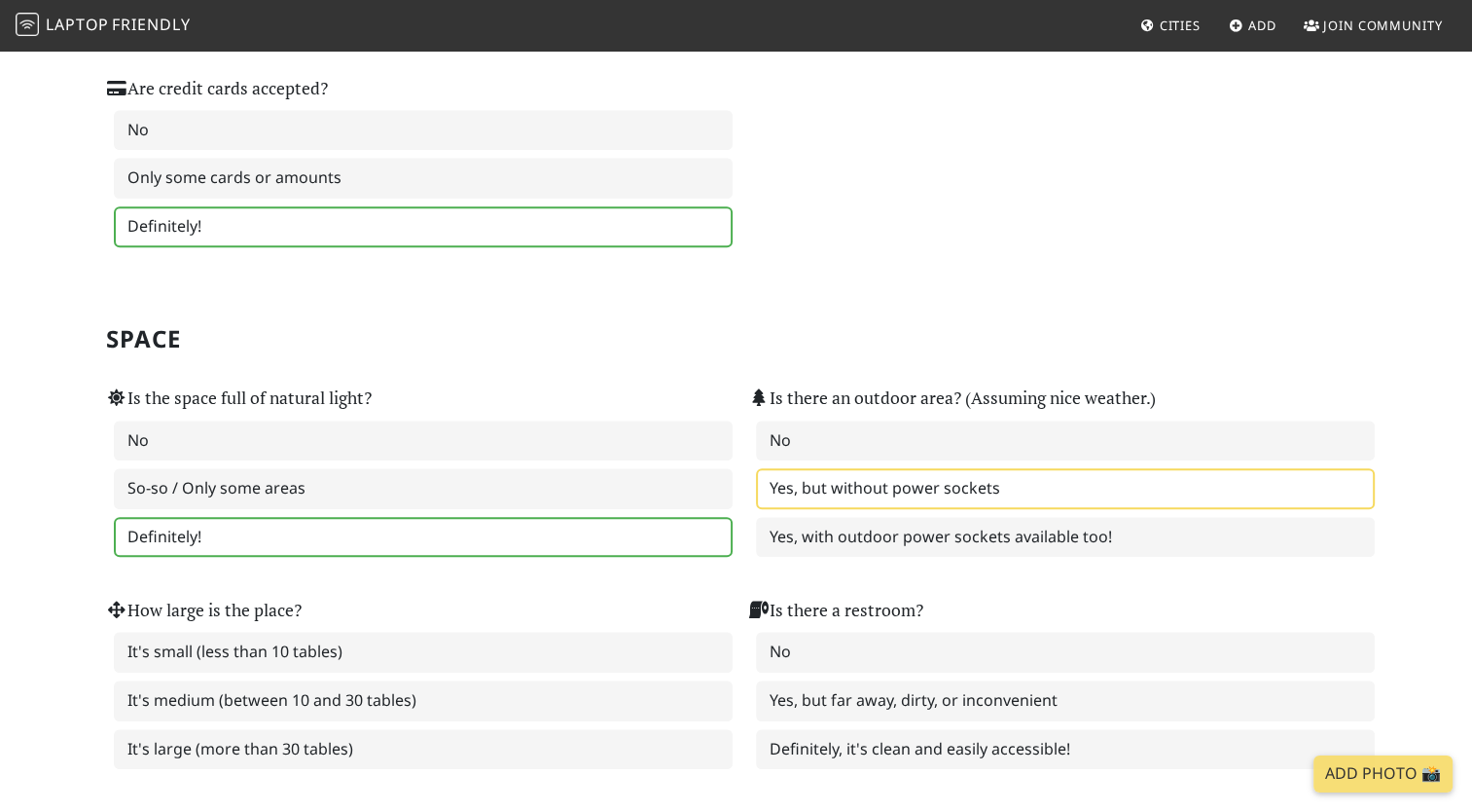
click at [911, 468] on label "Yes, but without power sockets" at bounding box center [1065, 488] width 619 height 41
click at [397, 682] on label "It's medium (between 10 and 30 tables)" at bounding box center [423, 700] width 619 height 41
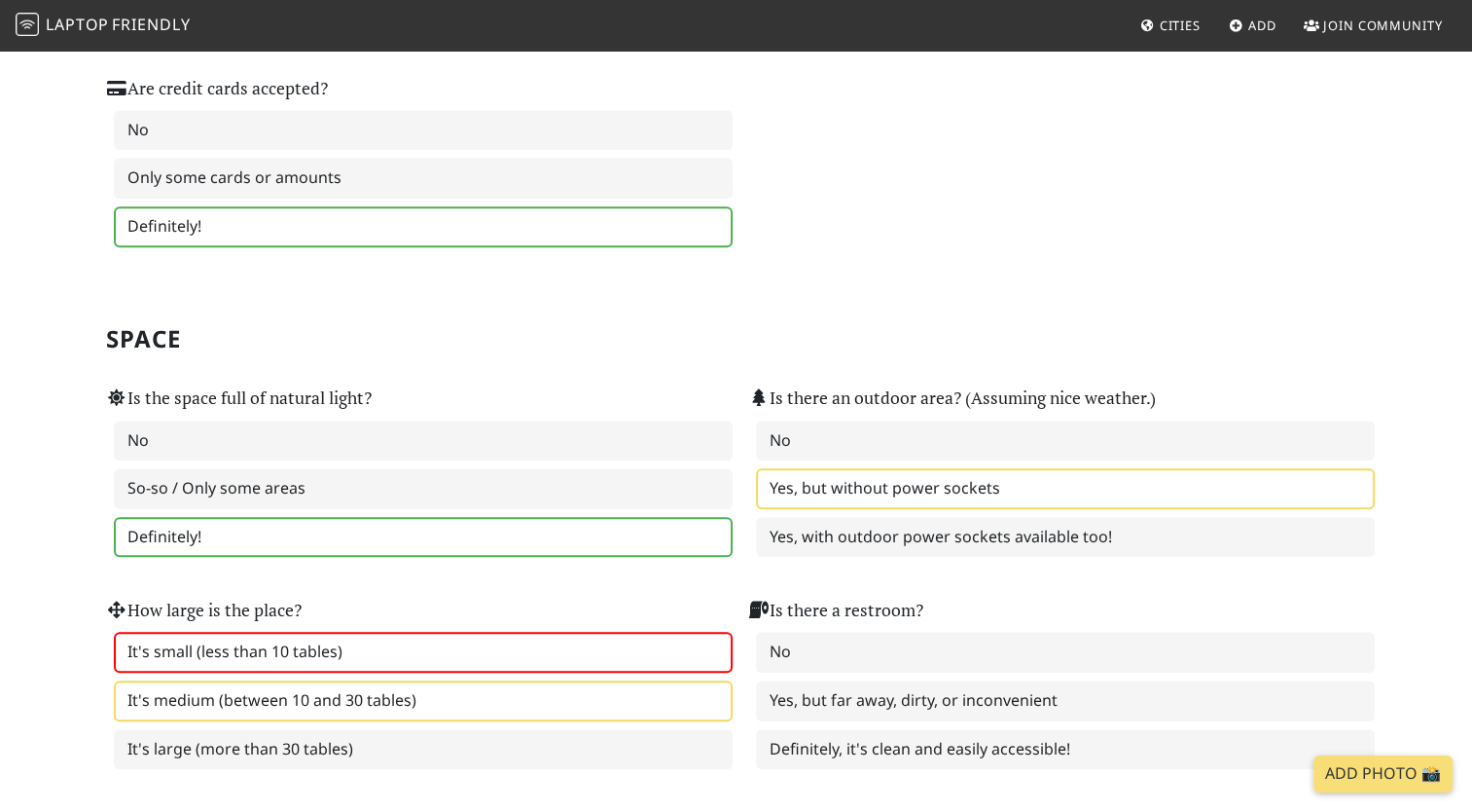
click at [462, 635] on label "It's small (less than 10 tables)" at bounding box center [423, 652] width 619 height 41
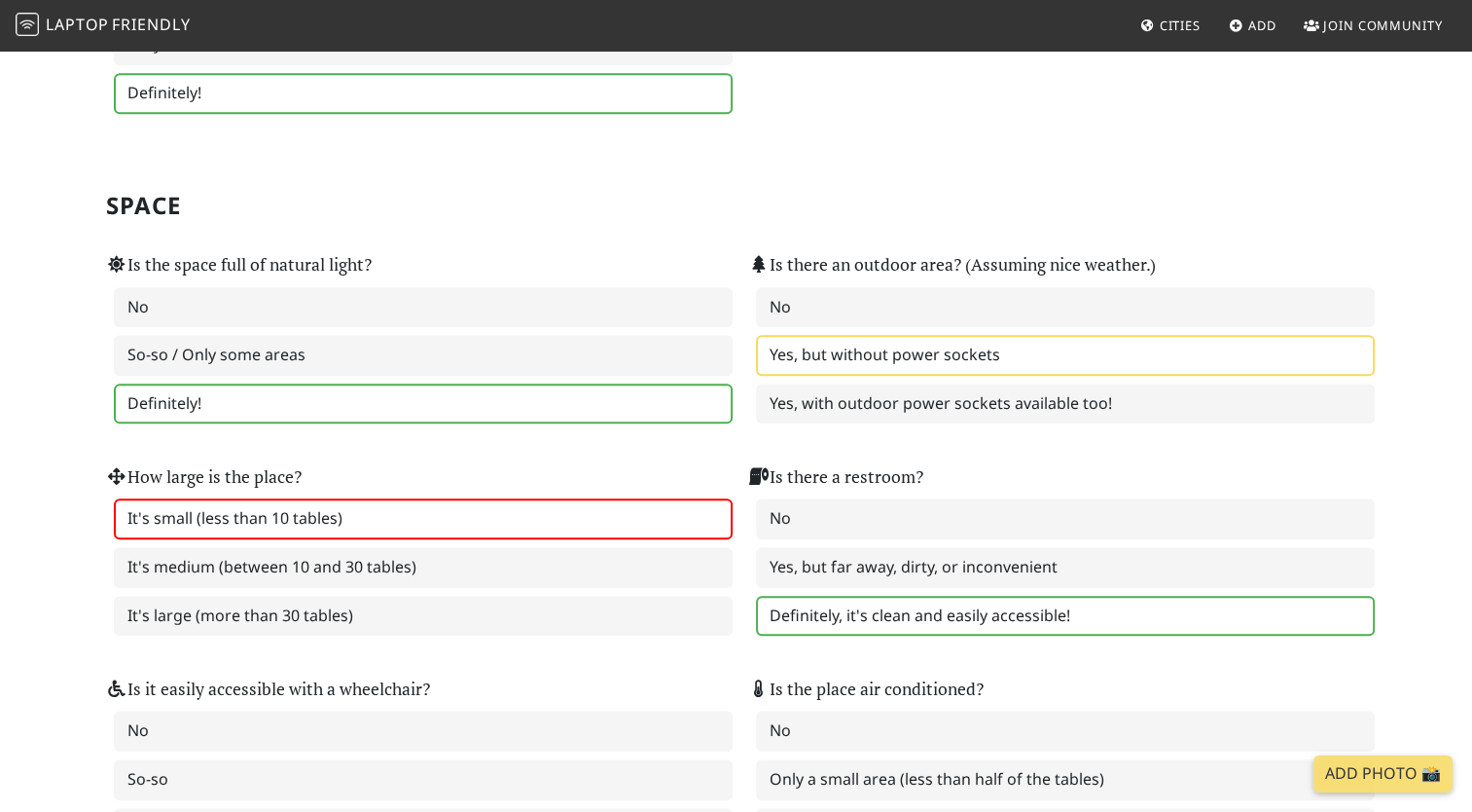
scroll to position [1899, 0]
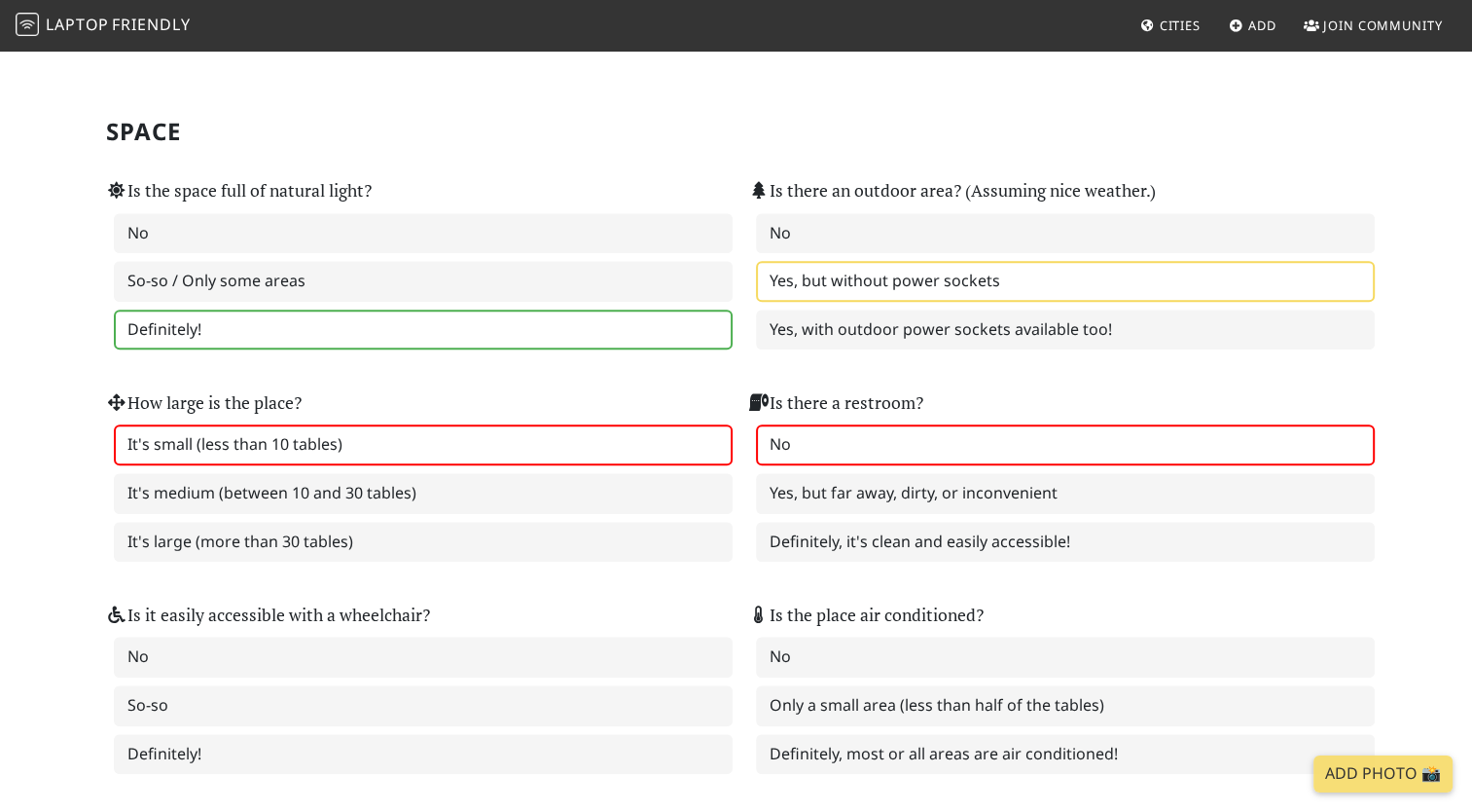
click at [984, 442] on label "No" at bounding box center [1065, 444] width 619 height 41
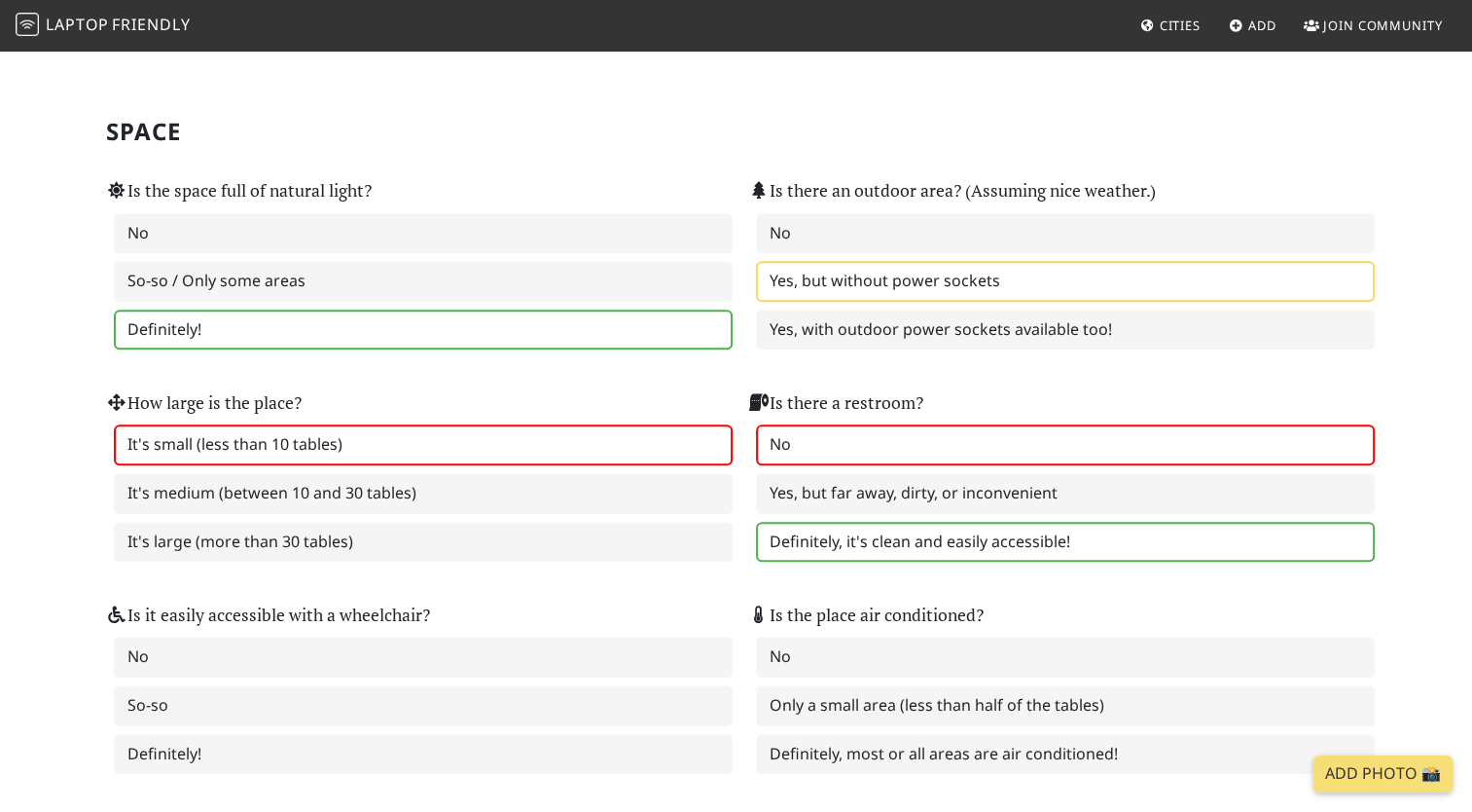
click at [942, 527] on label "Definitely, it's clean and easily accessible!" at bounding box center [1065, 542] width 619 height 41
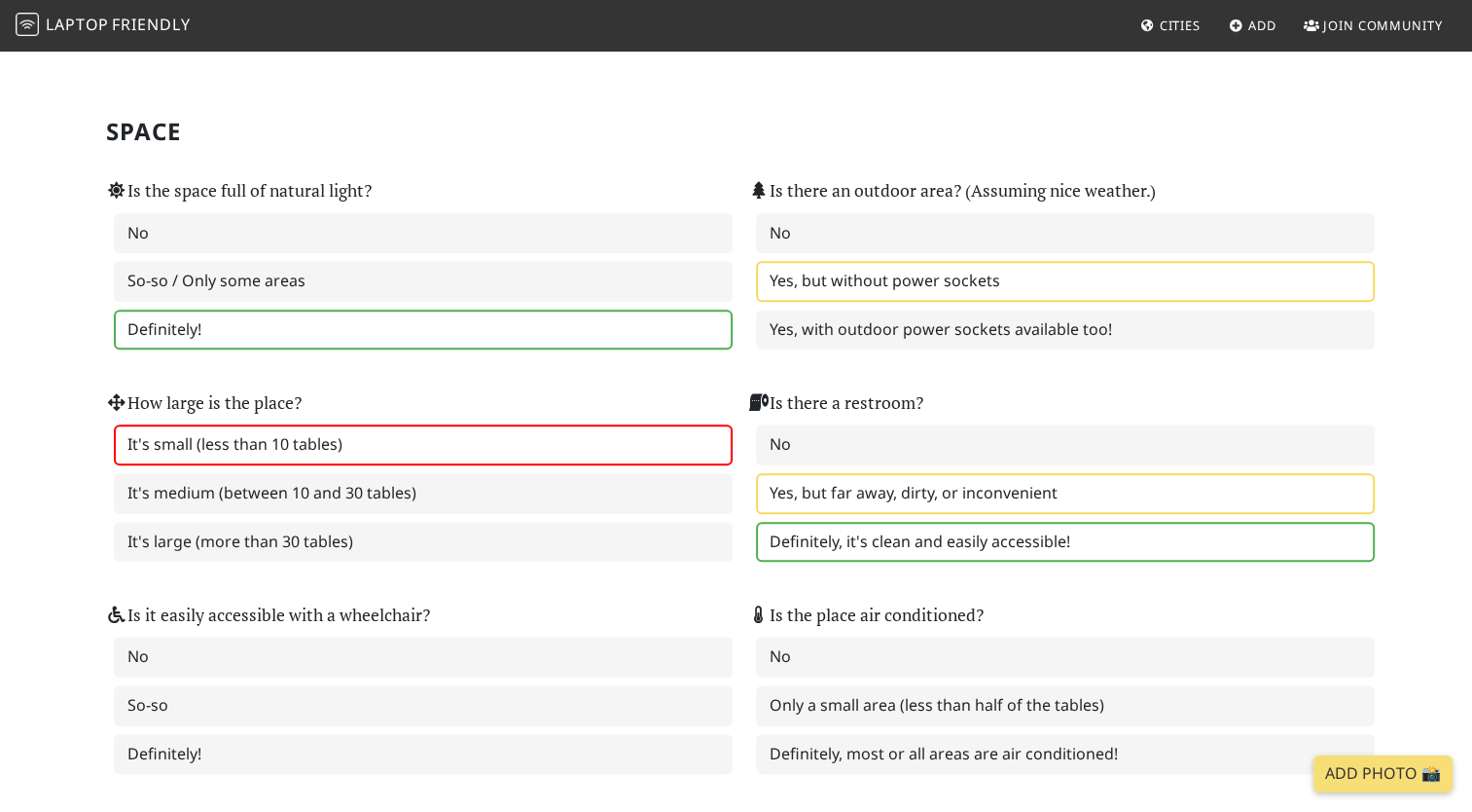
click at [950, 473] on label "Yes, but far away, dirty, or inconvenient" at bounding box center [1065, 493] width 619 height 41
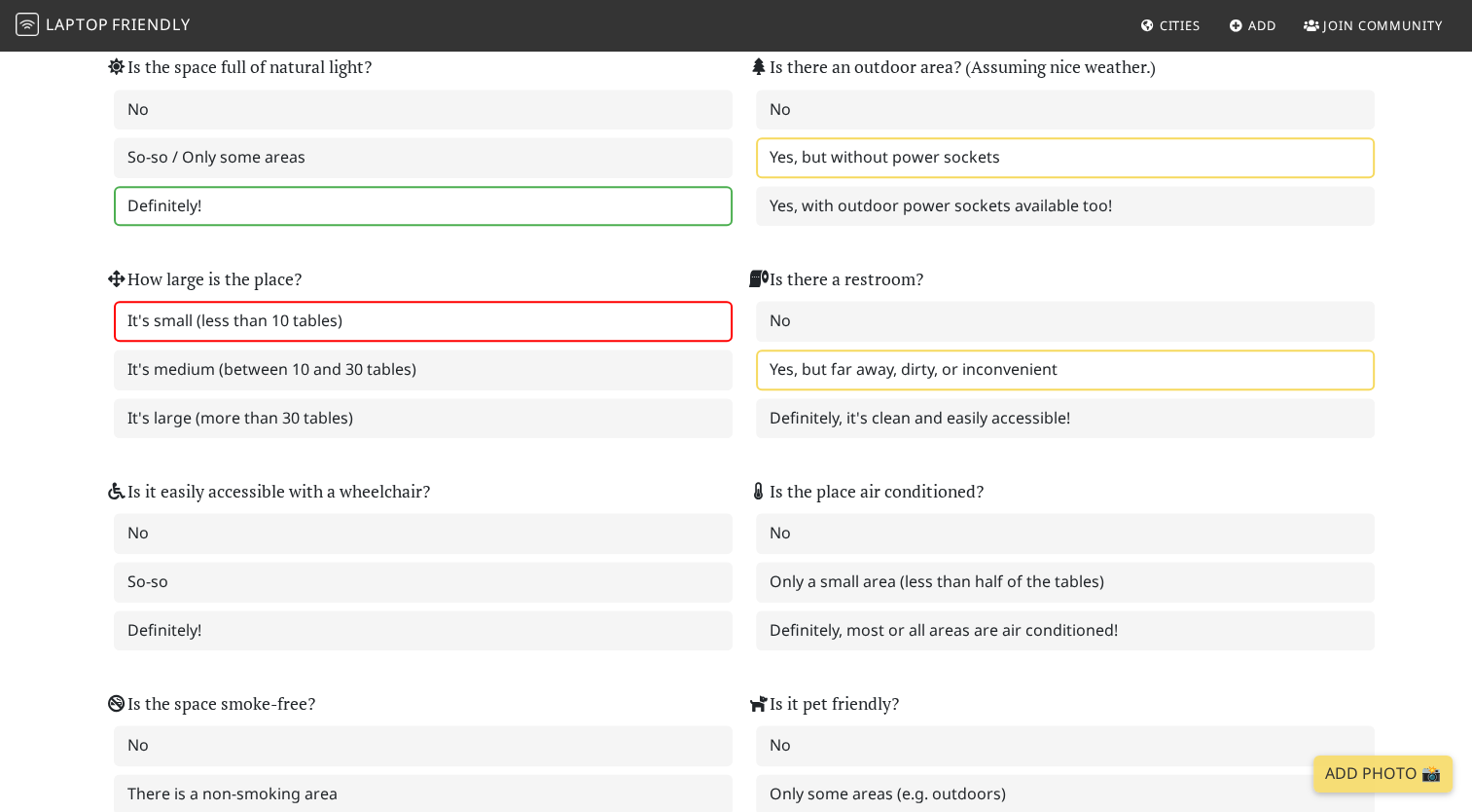
scroll to position [2024, 0]
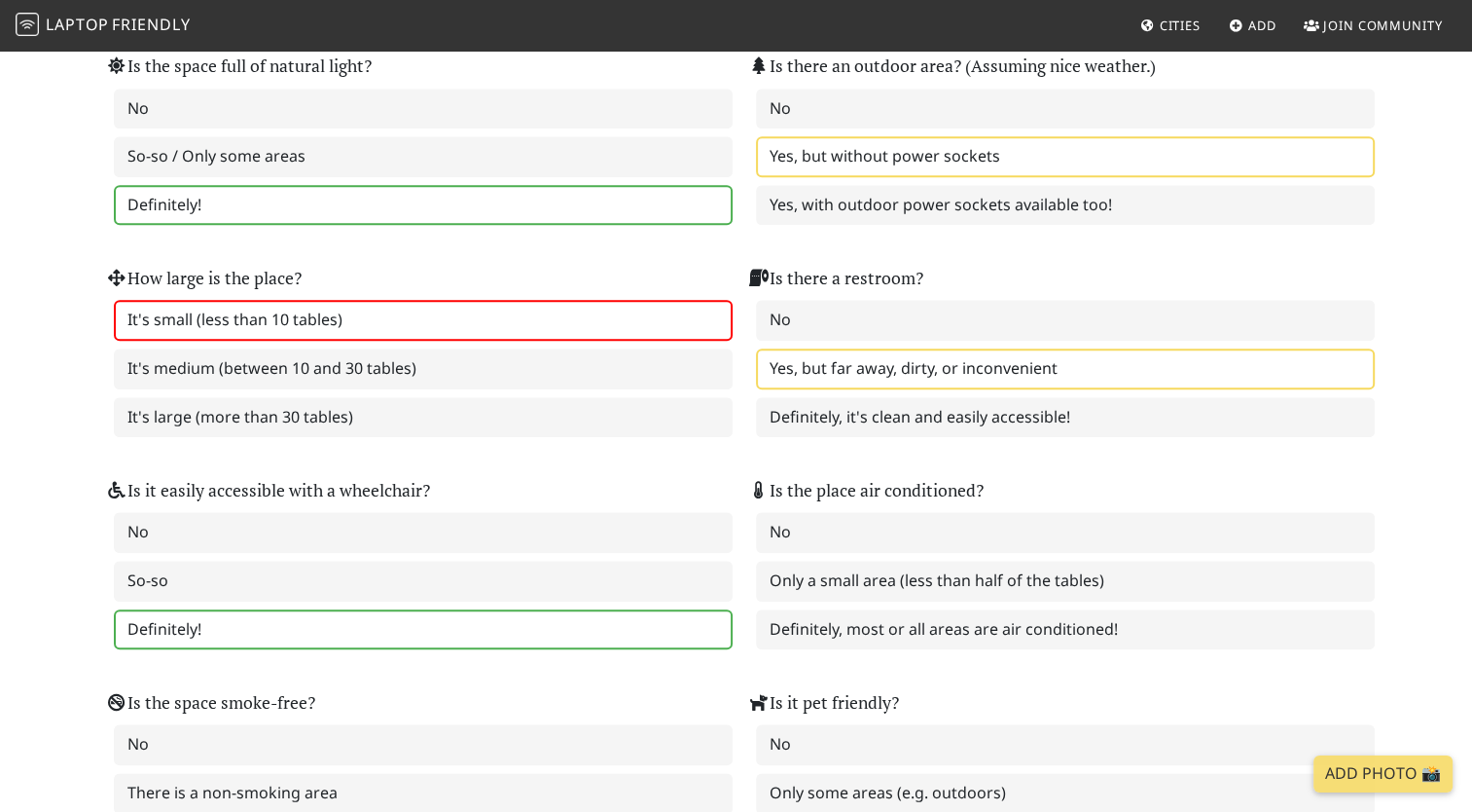
click at [462, 609] on label "Definitely!" at bounding box center [423, 629] width 619 height 41
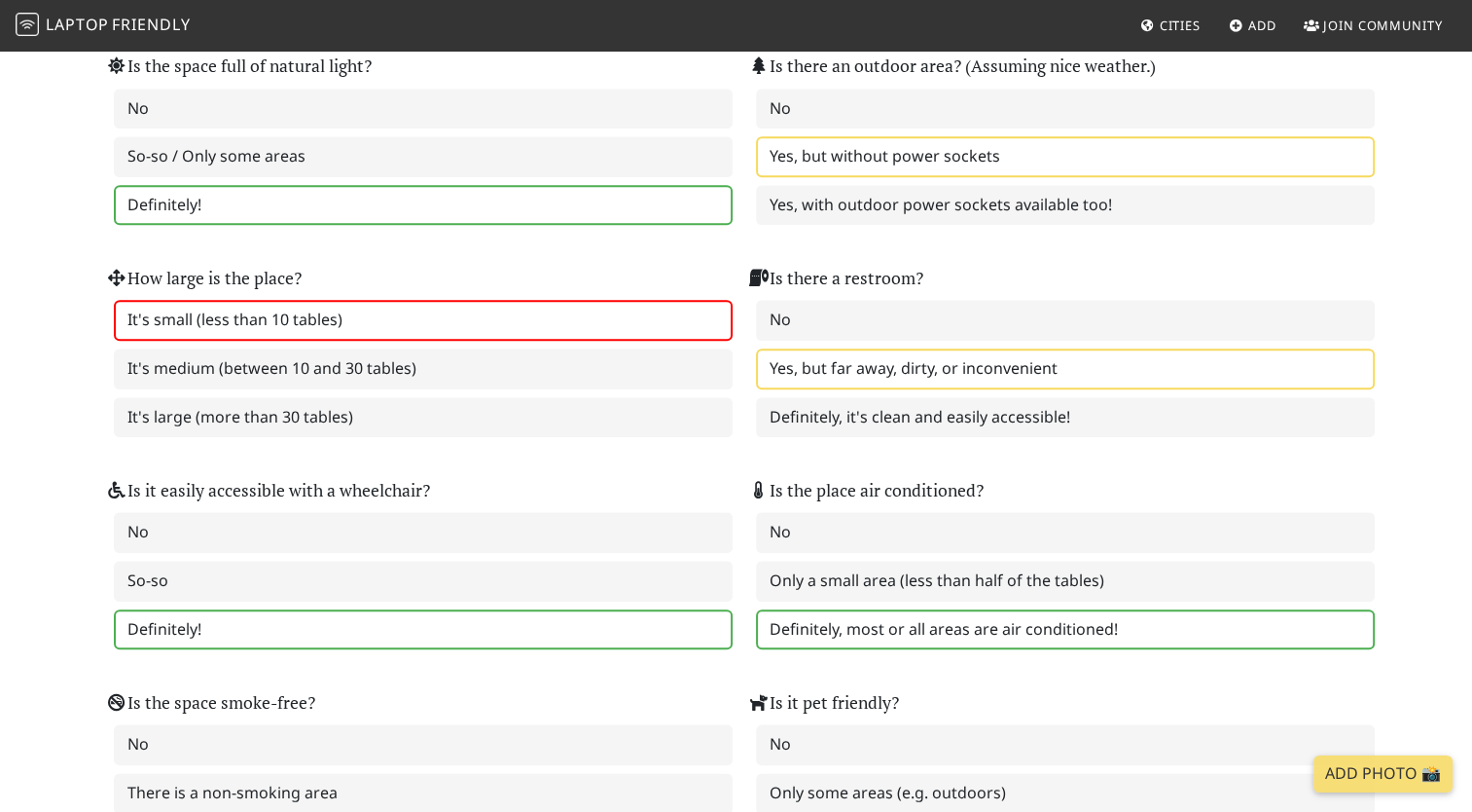
click at [938, 609] on label "Definitely, most or all areas are air conditioned!" at bounding box center [1065, 629] width 619 height 41
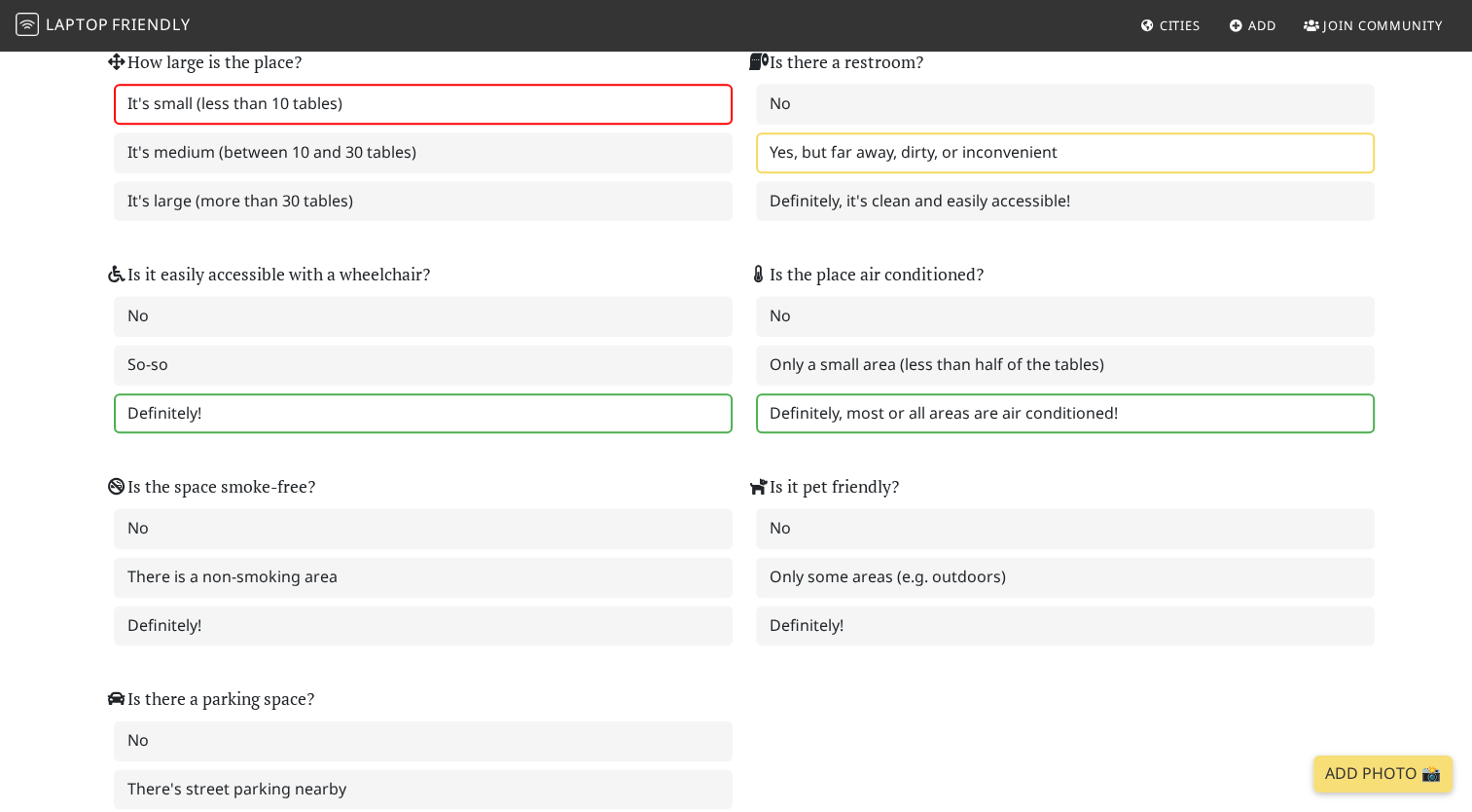
scroll to position [2248, 0]
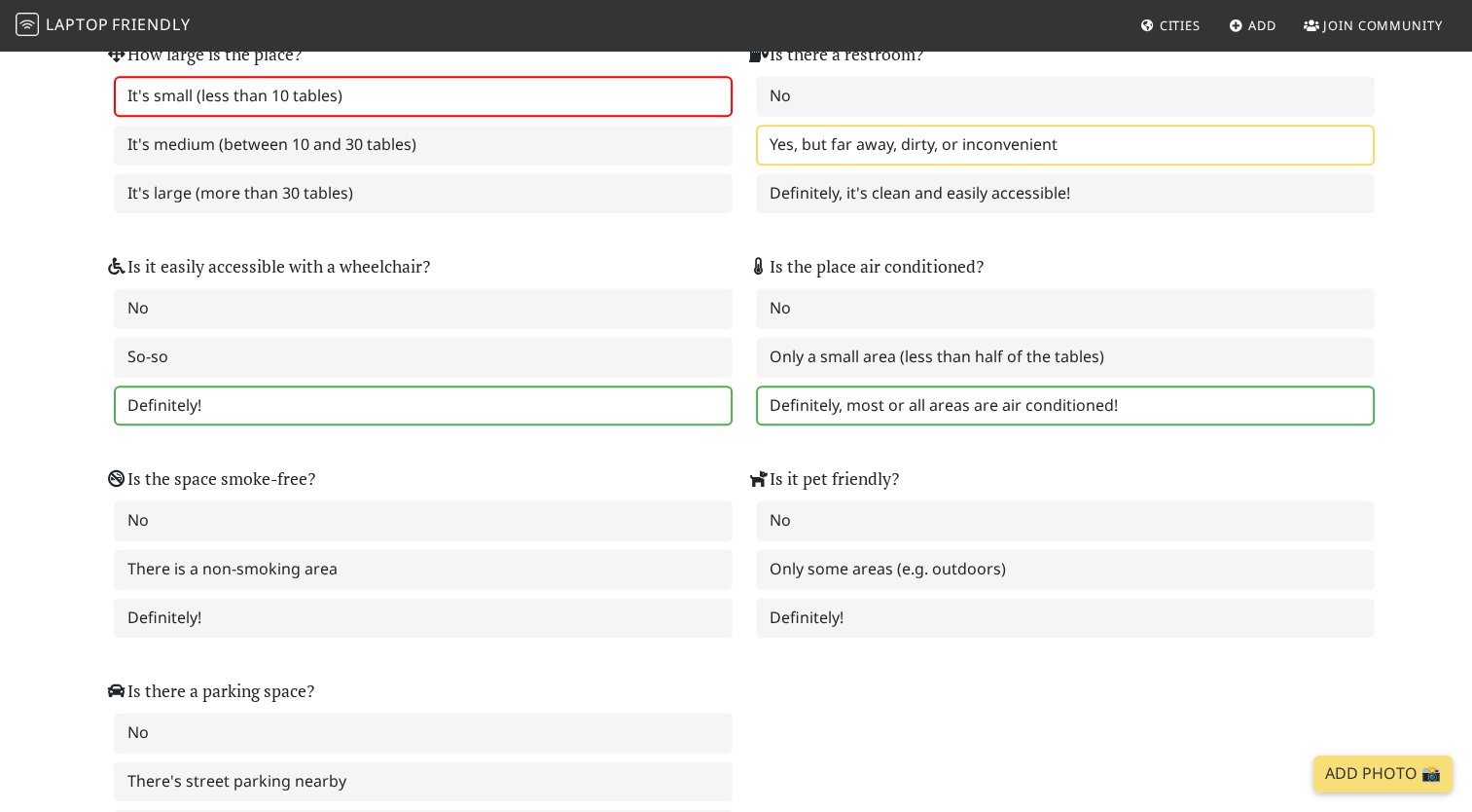
click at [331, 515] on div "No There is a non-smoking area Definitely!" at bounding box center [415, 568] width 619 height 137
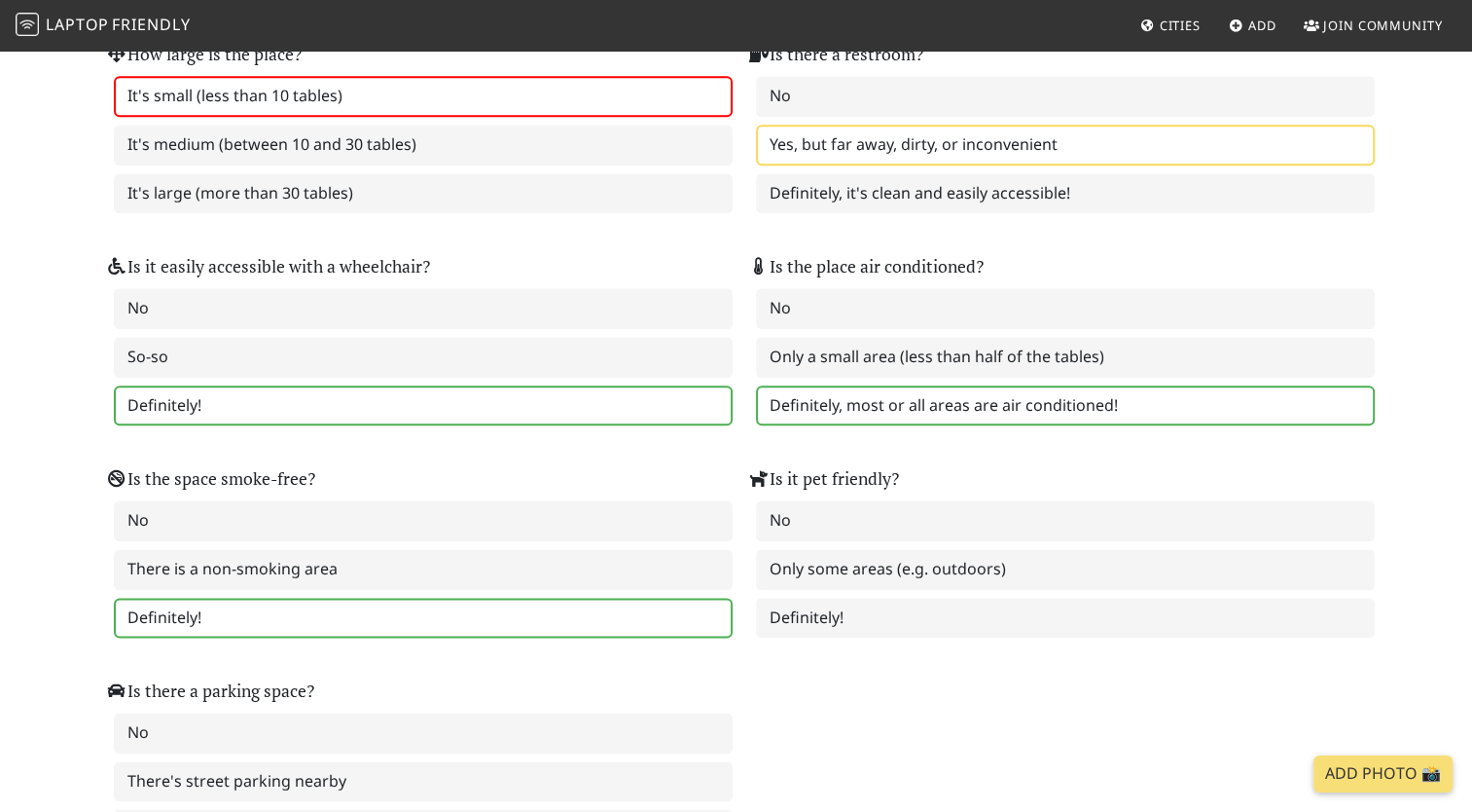
click at [270, 597] on label "Definitely!" at bounding box center [423, 617] width 619 height 41
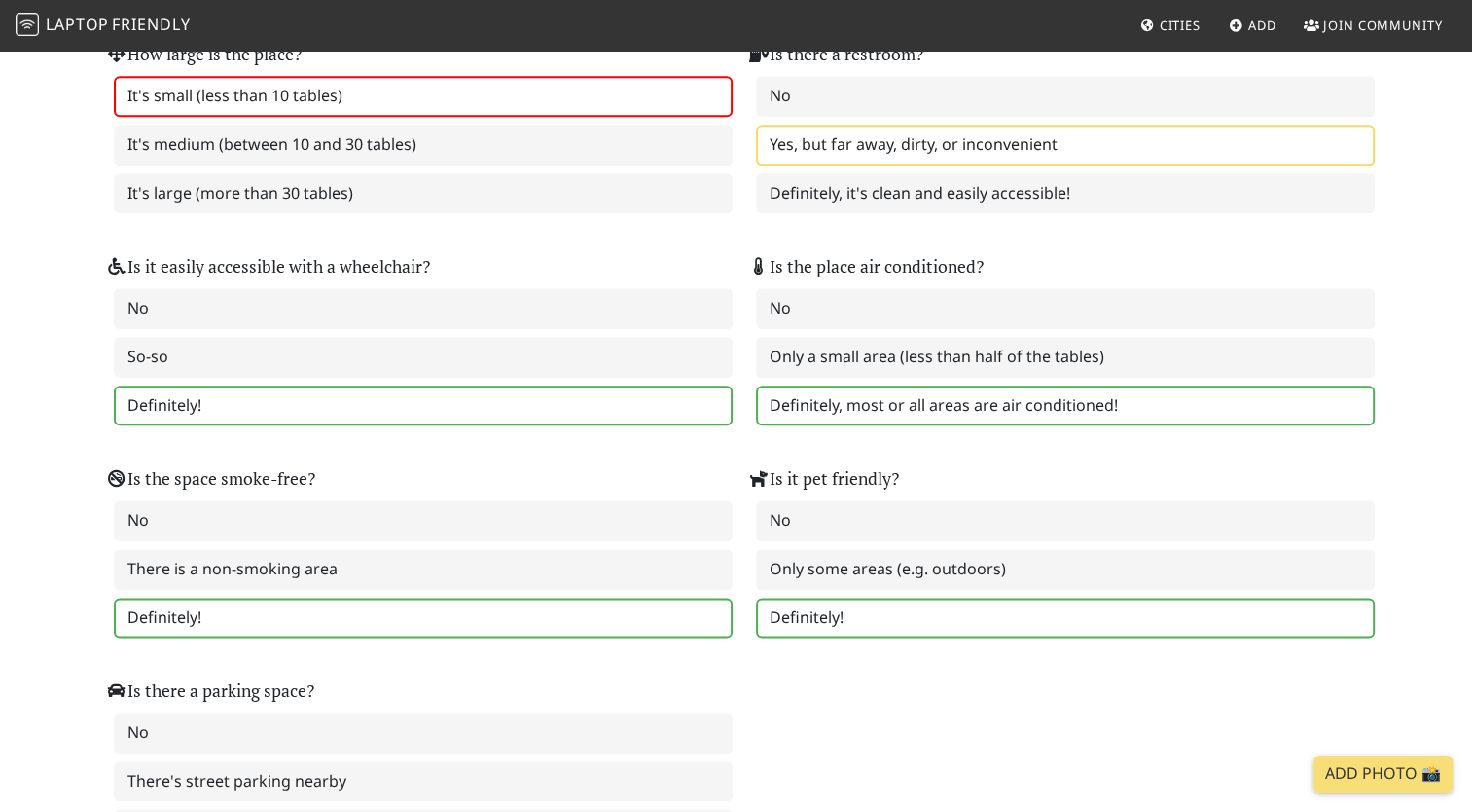
click at [832, 597] on label "Definitely!" at bounding box center [1065, 617] width 619 height 41
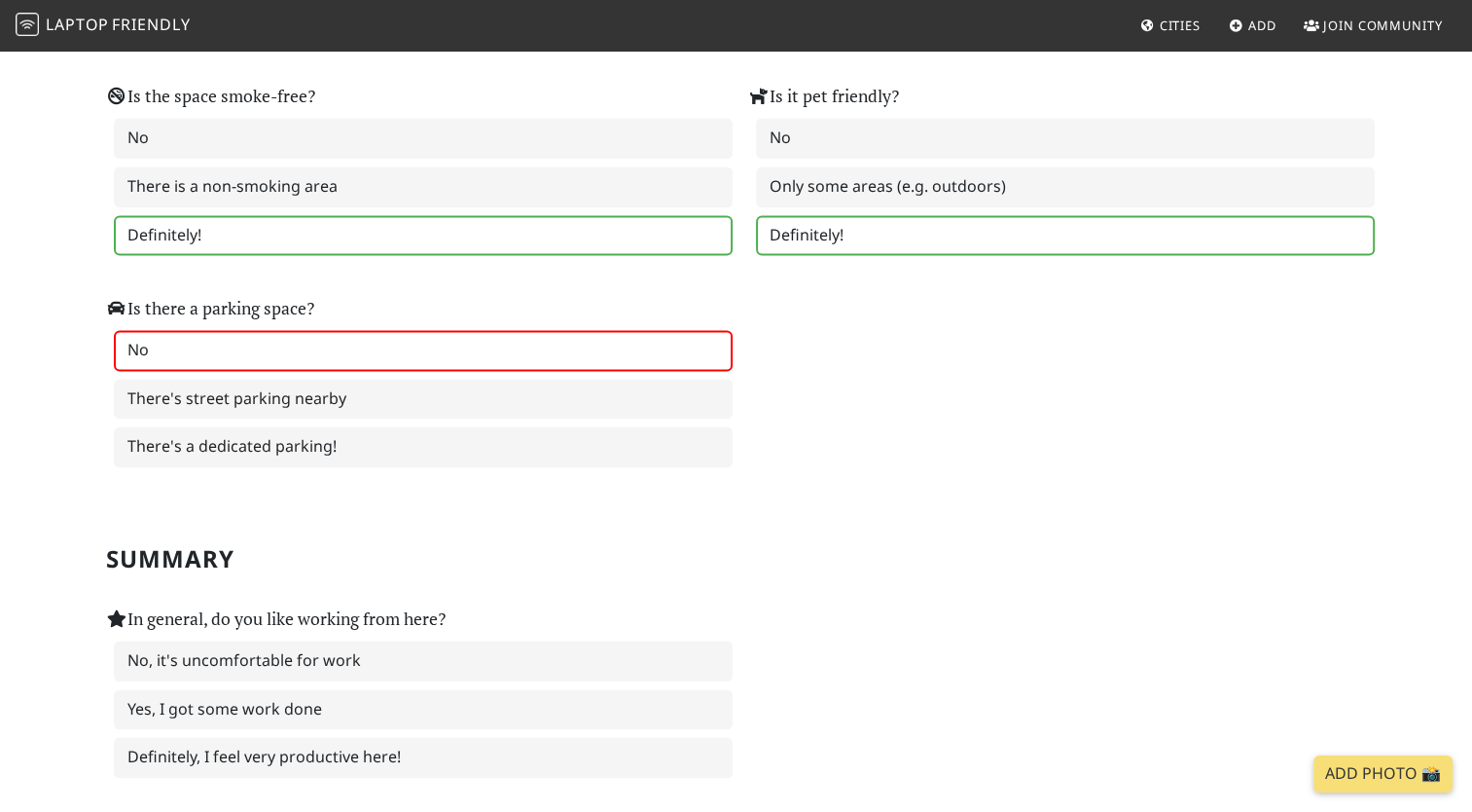
scroll to position [2629, 0]
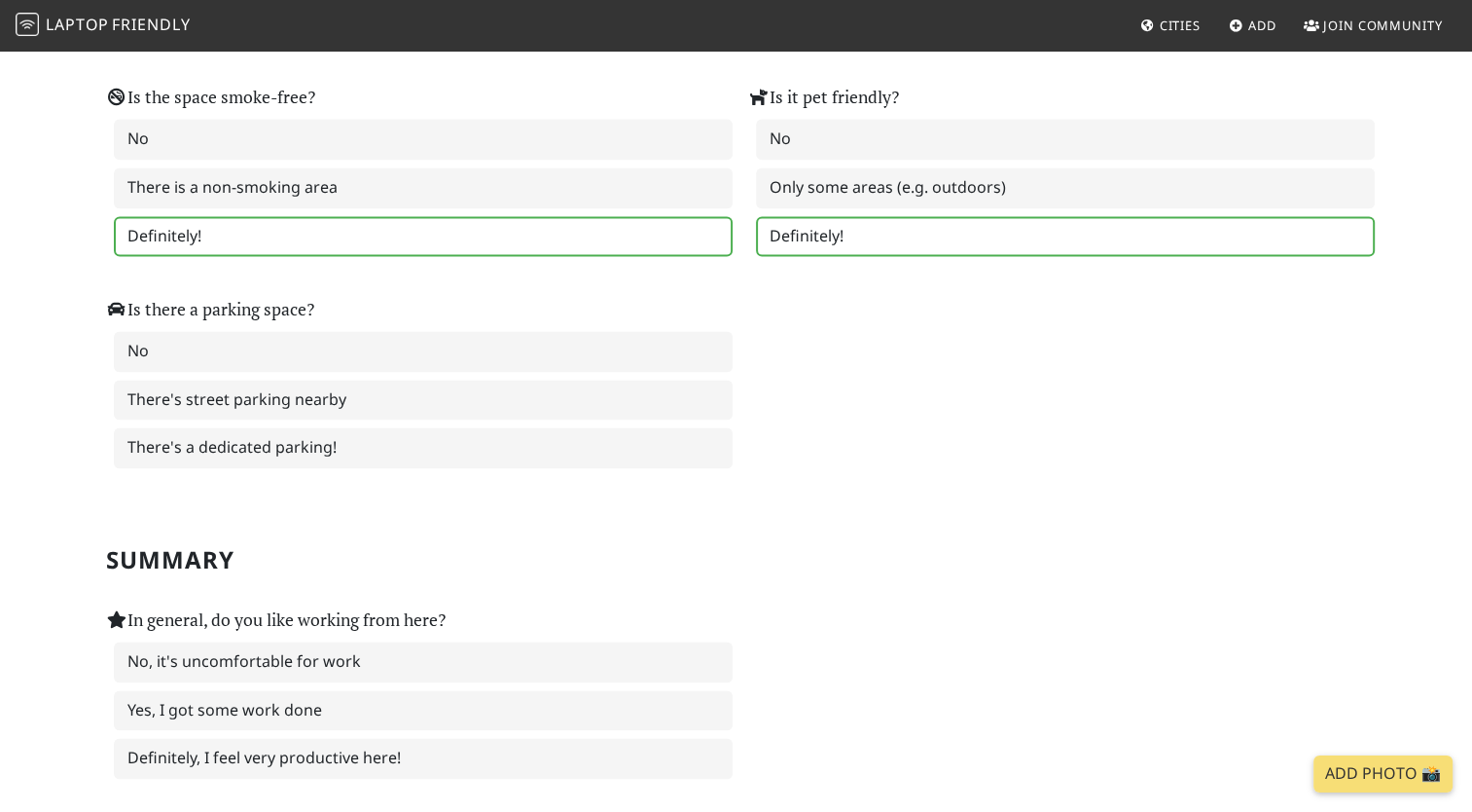
click at [884, 216] on label "Definitely!" at bounding box center [1065, 236] width 619 height 41
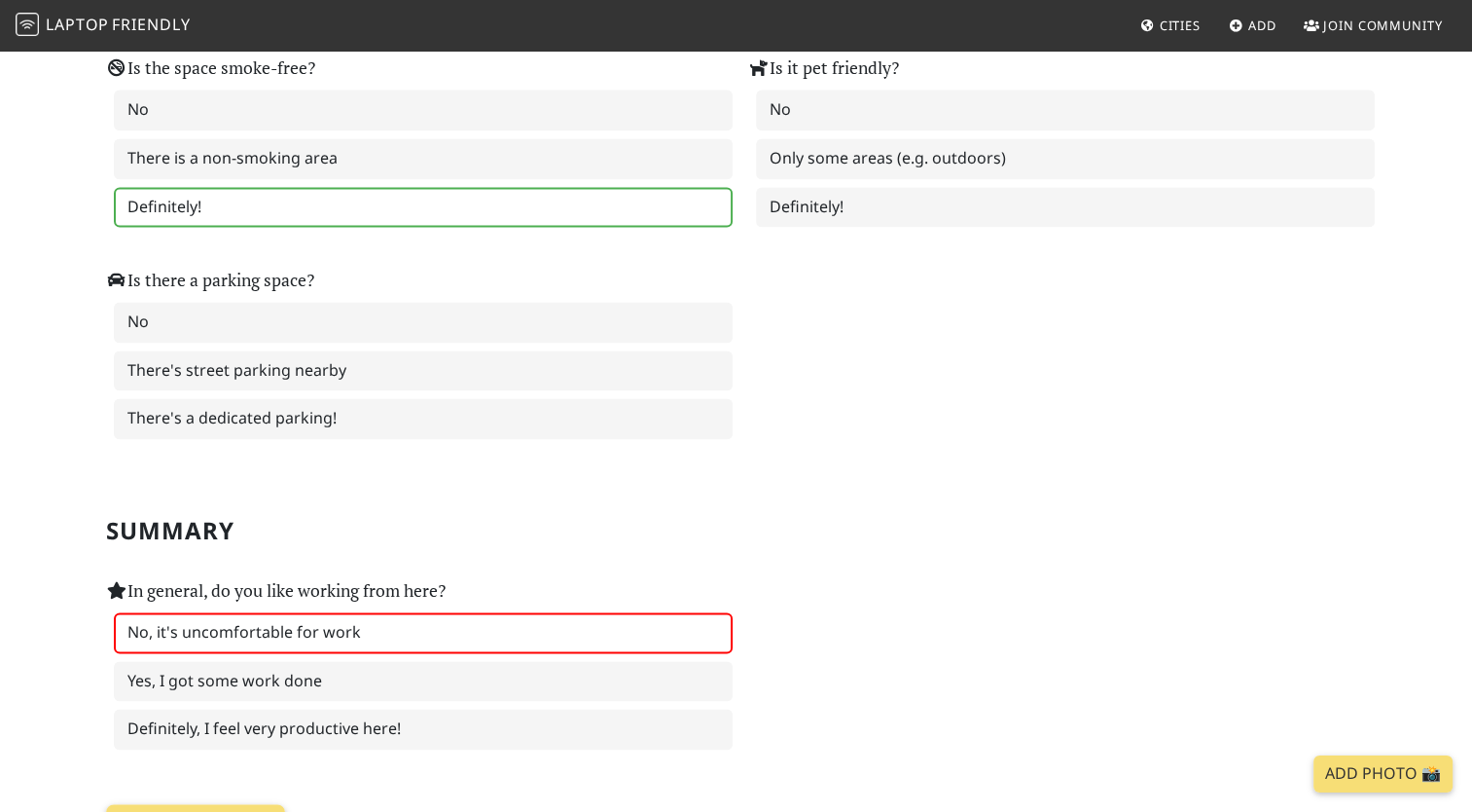
scroll to position [2682, 0]
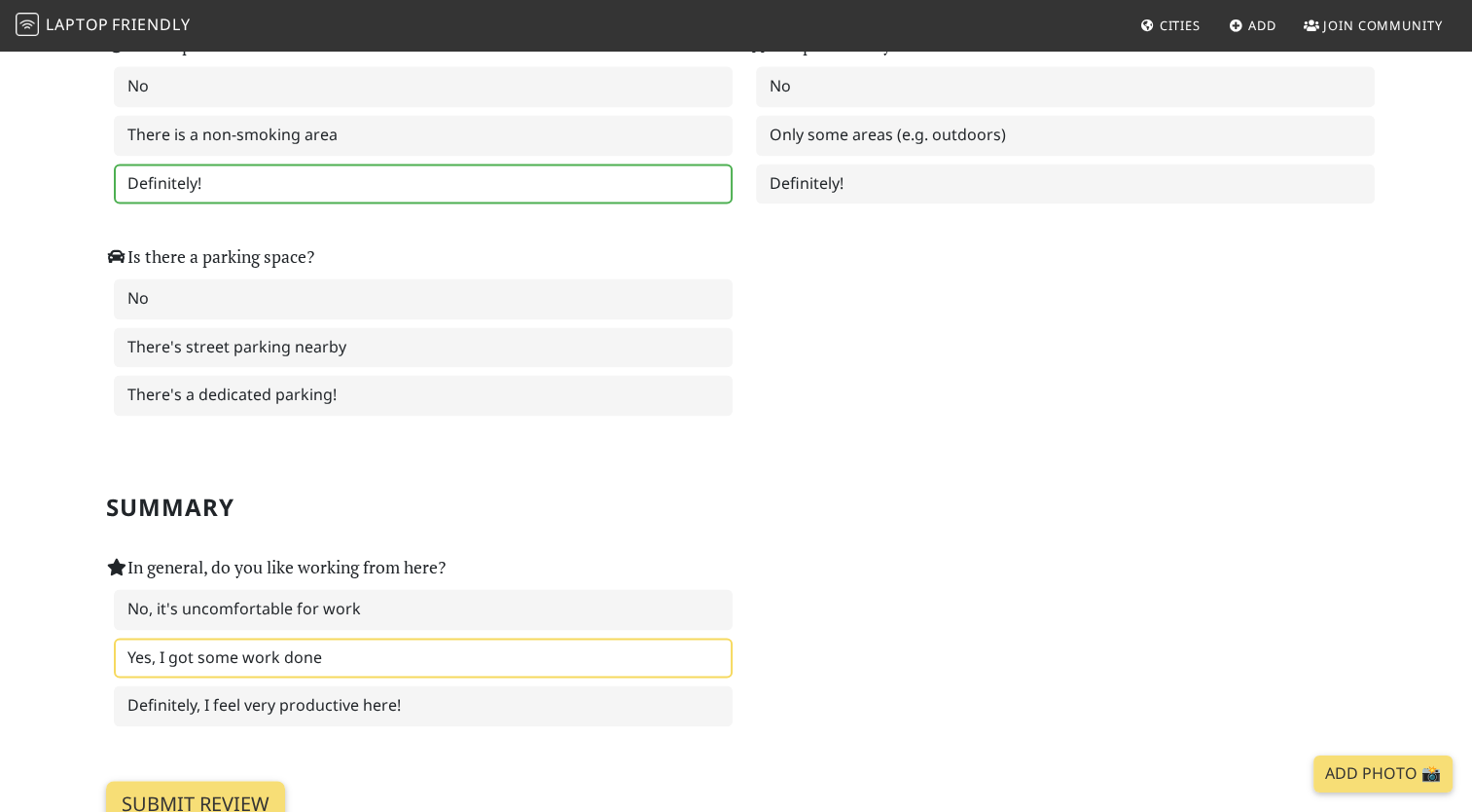
click at [408, 637] on label "Yes, I got some work done" at bounding box center [423, 657] width 619 height 41
click at [210, 780] on input "Submit review" at bounding box center [195, 803] width 179 height 47
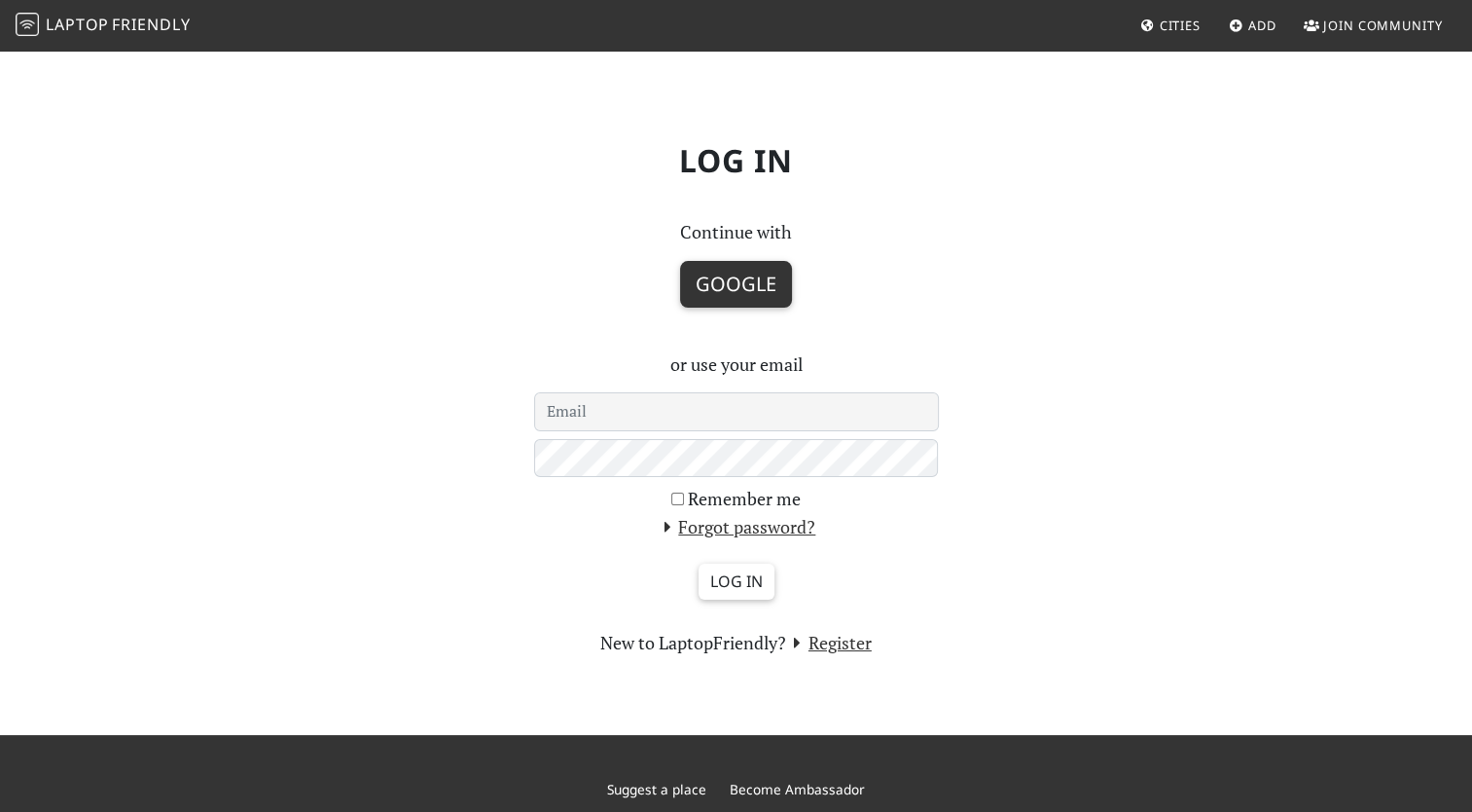
click at [739, 299] on button "Google" at bounding box center [736, 284] width 112 height 47
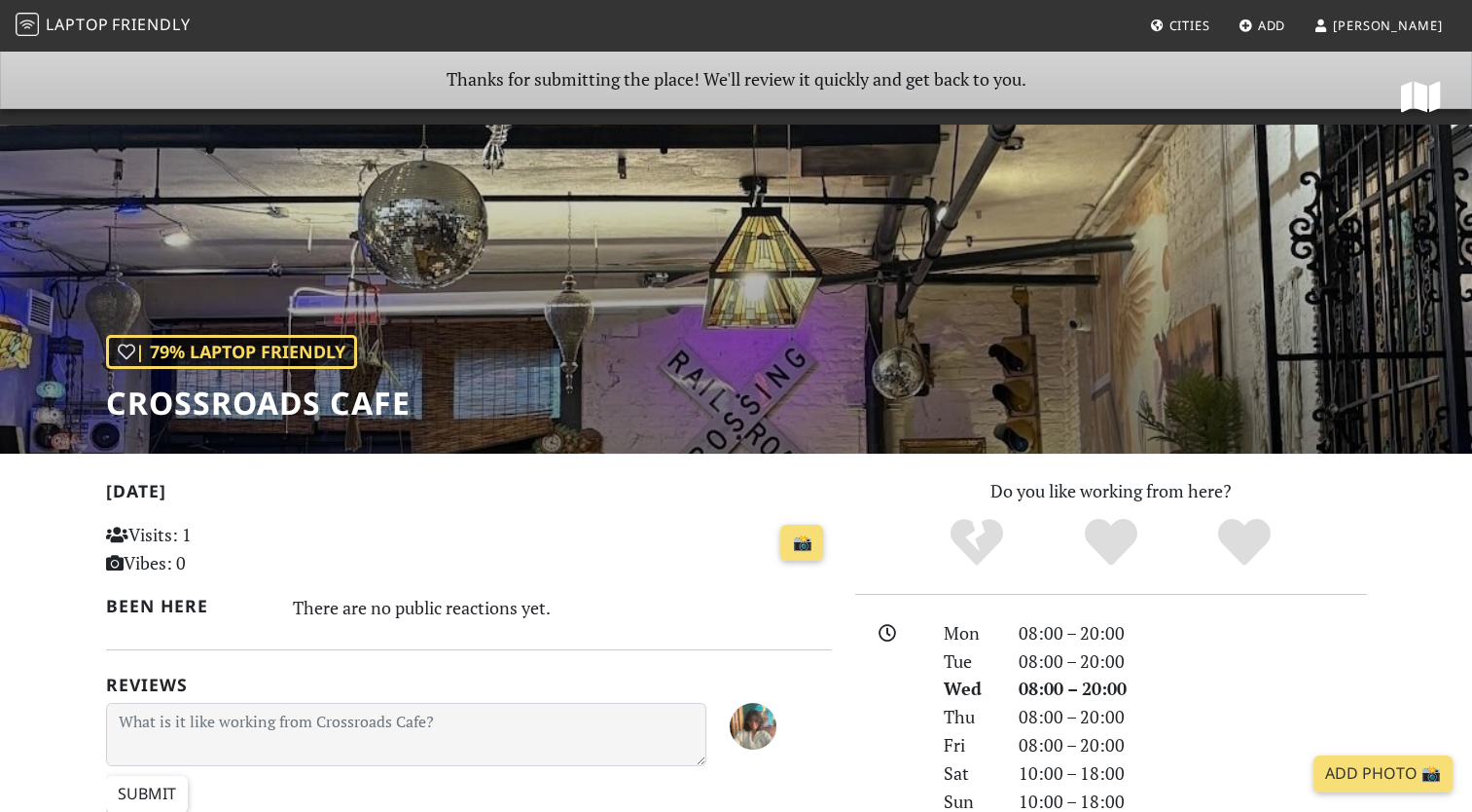
click at [1286, 27] on span "Add" at bounding box center [1272, 26] width 28 height 18
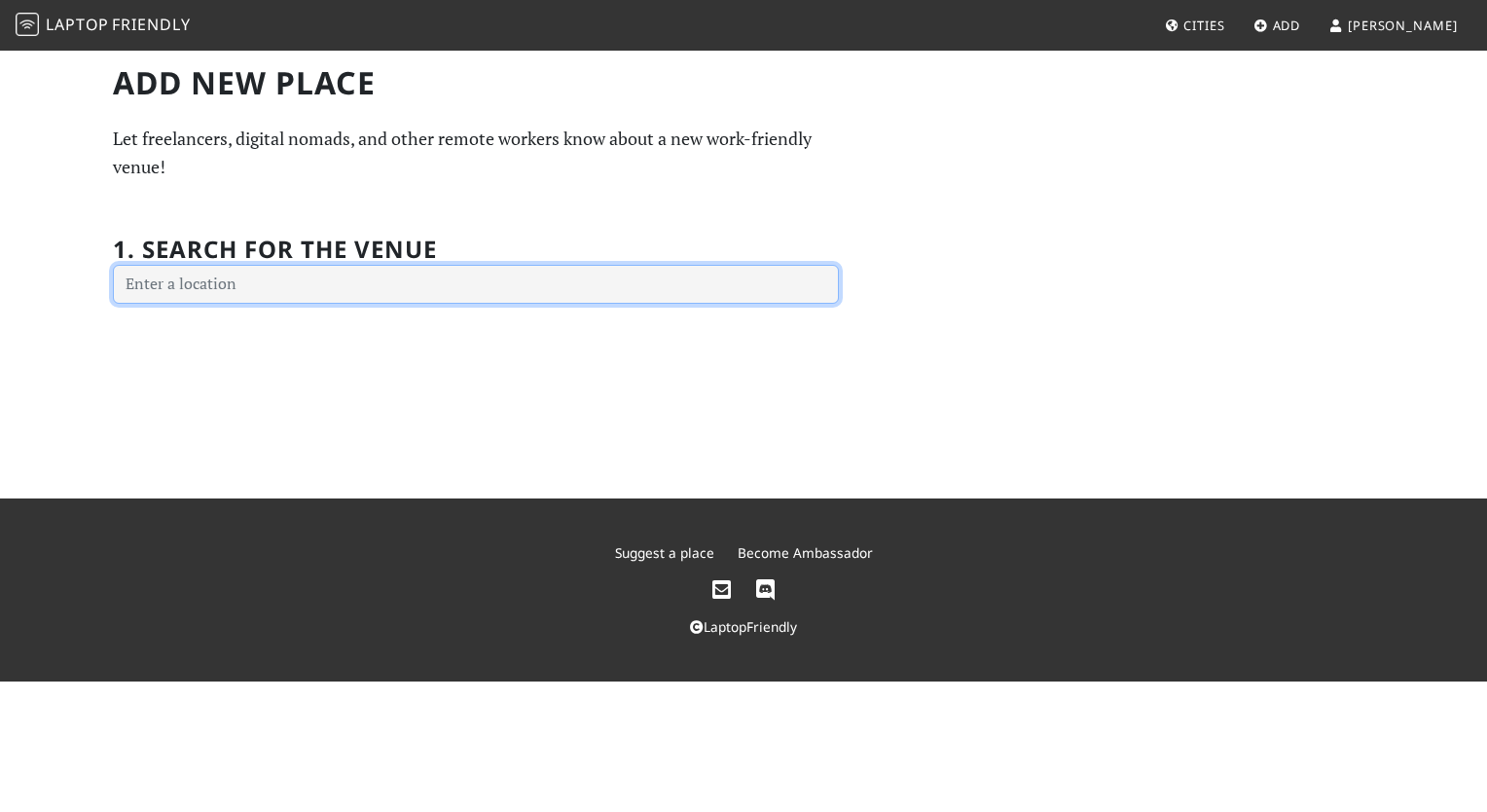
click at [525, 279] on input "text" at bounding box center [476, 284] width 726 height 39
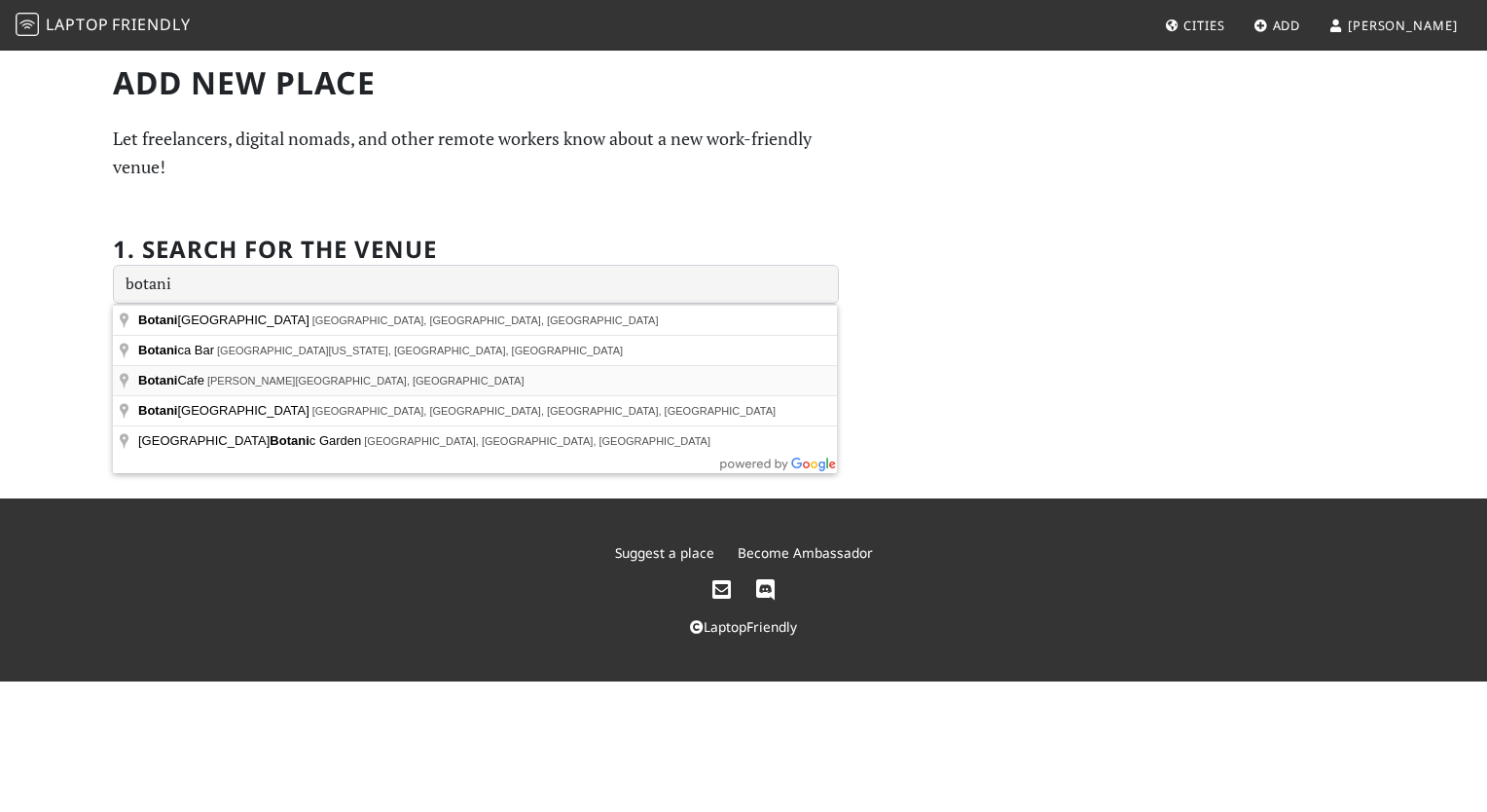
type input "[GEOGRAPHIC_DATA], [PERSON_NAME][GEOGRAPHIC_DATA], [GEOGRAPHIC_DATA]"
